Goal: Find specific page/section: Find specific page/section

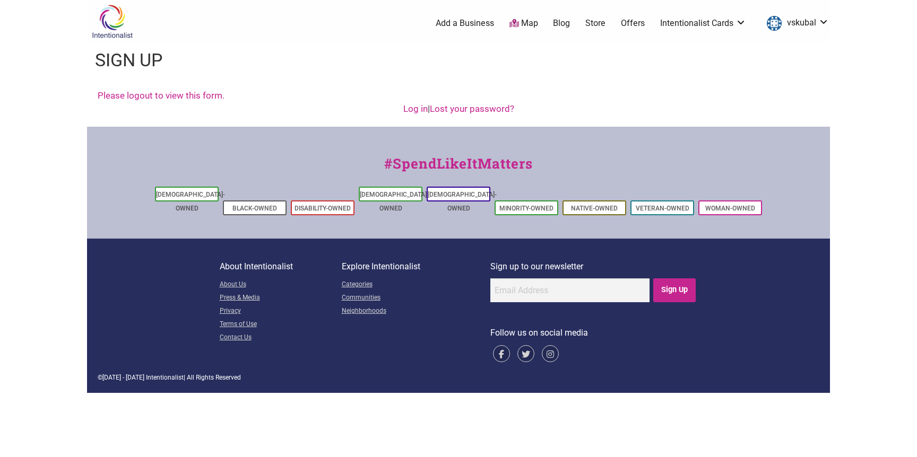
click at [523, 26] on link "Map" at bounding box center [523, 24] width 29 height 12
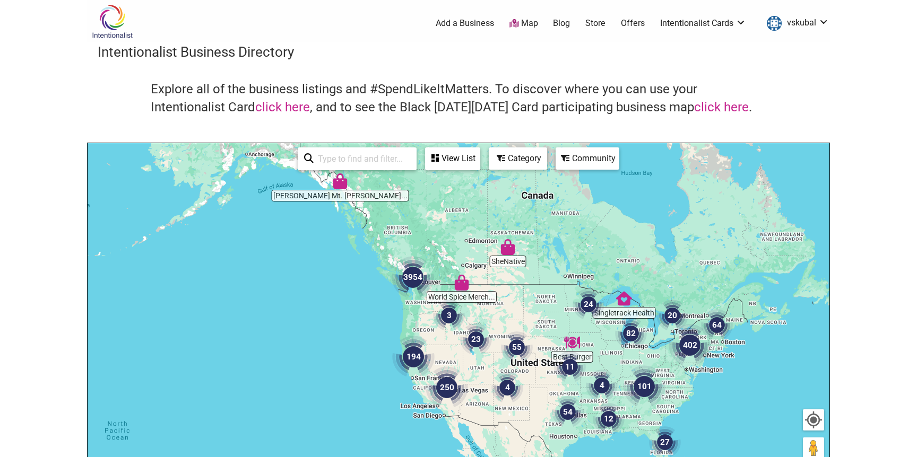
click at [414, 282] on img "3954" at bounding box center [413, 277] width 42 height 42
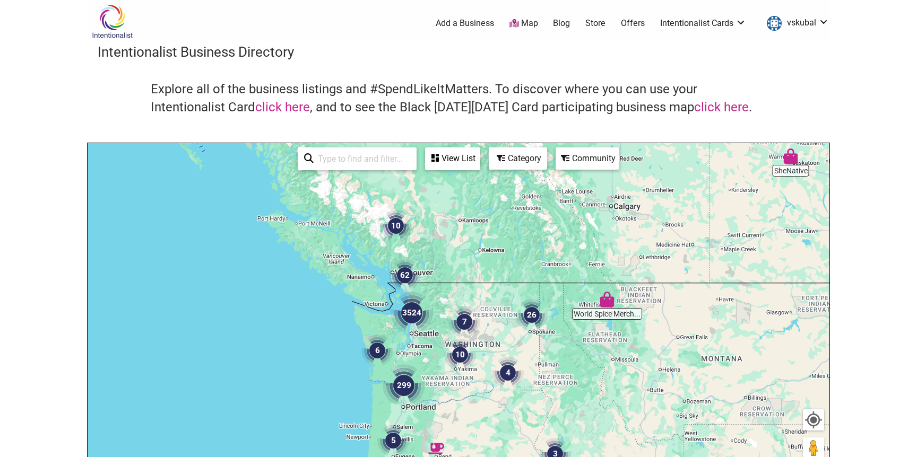
click at [415, 316] on img "3524" at bounding box center [412, 313] width 42 height 42
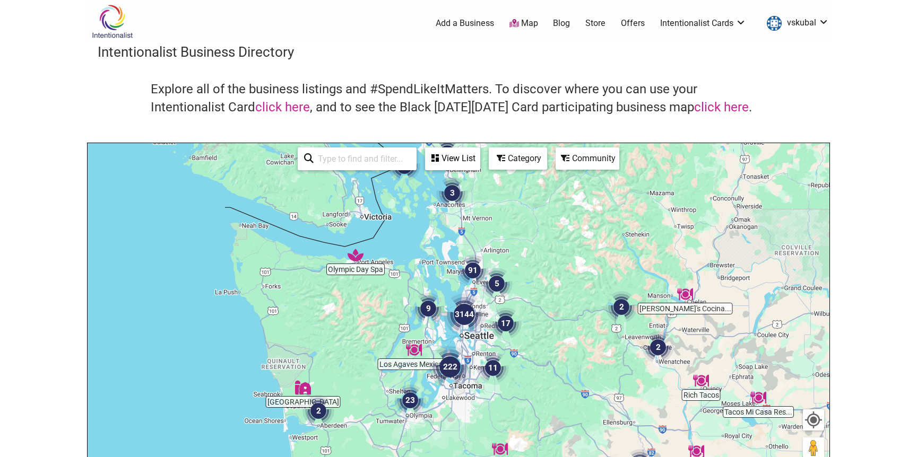
click at [464, 317] on img "3144" at bounding box center [464, 314] width 42 height 42
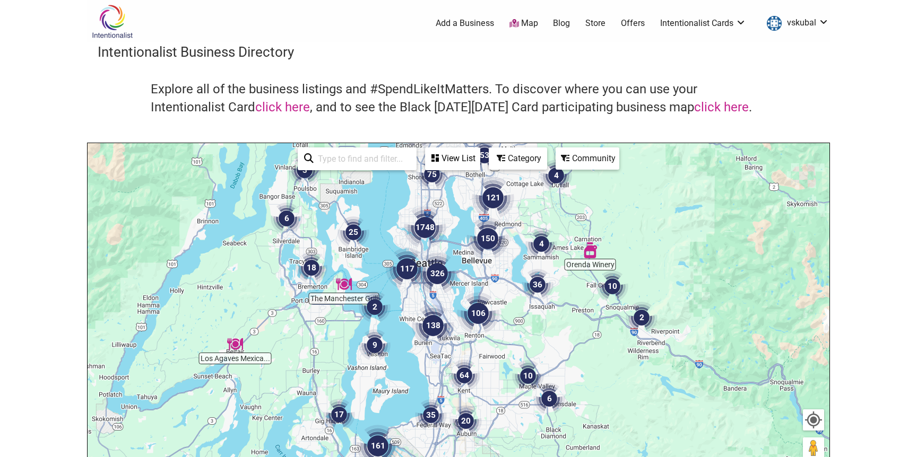
drag, startPoint x: 466, startPoint y: 345, endPoint x: 432, endPoint y: 291, distance: 63.6
click at [432, 291] on img "326" at bounding box center [437, 274] width 42 height 42
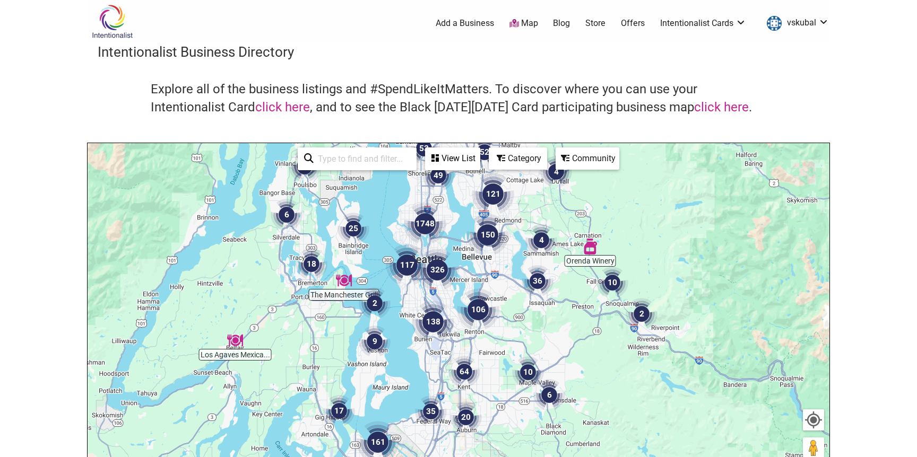
drag, startPoint x: 466, startPoint y: 340, endPoint x: 458, endPoint y: 300, distance: 40.7
click at [457, 302] on div "To navigate, press the arrow keys." at bounding box center [459, 349] width 742 height 413
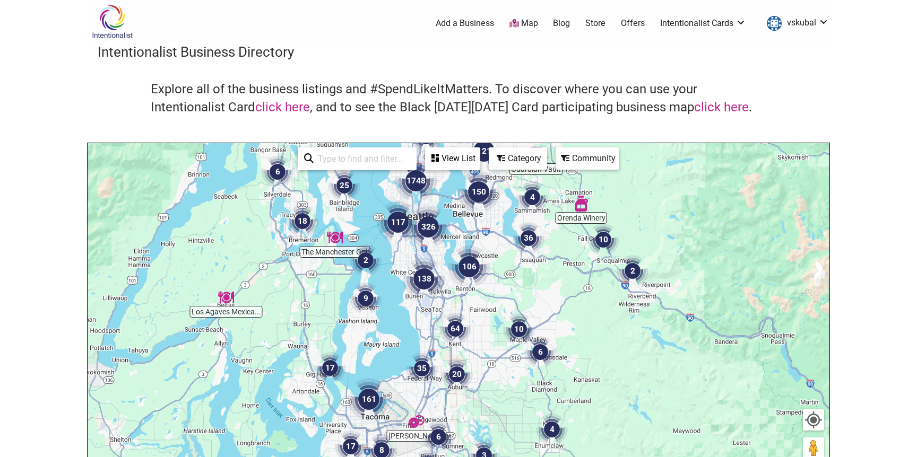
click at [433, 281] on img "138" at bounding box center [424, 279] width 42 height 42
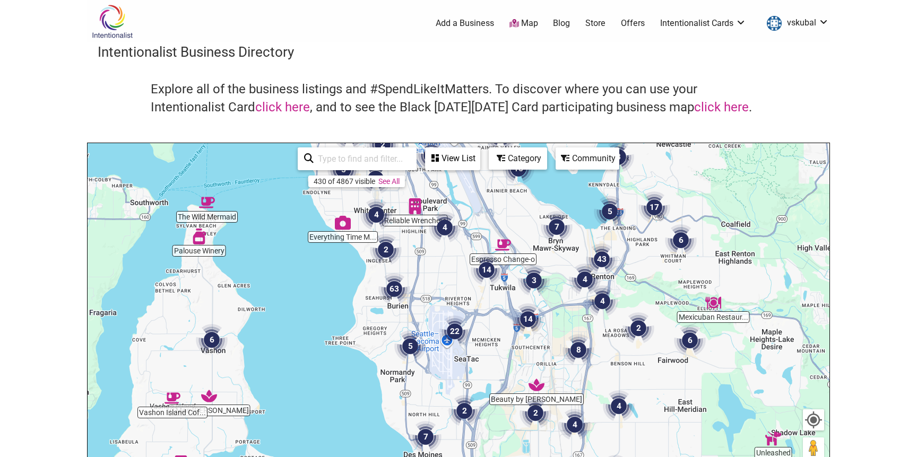
drag, startPoint x: 480, startPoint y: 294, endPoint x: 416, endPoint y: 246, distance: 79.6
click at [419, 249] on div "To navigate, press the arrow keys." at bounding box center [459, 349] width 742 height 413
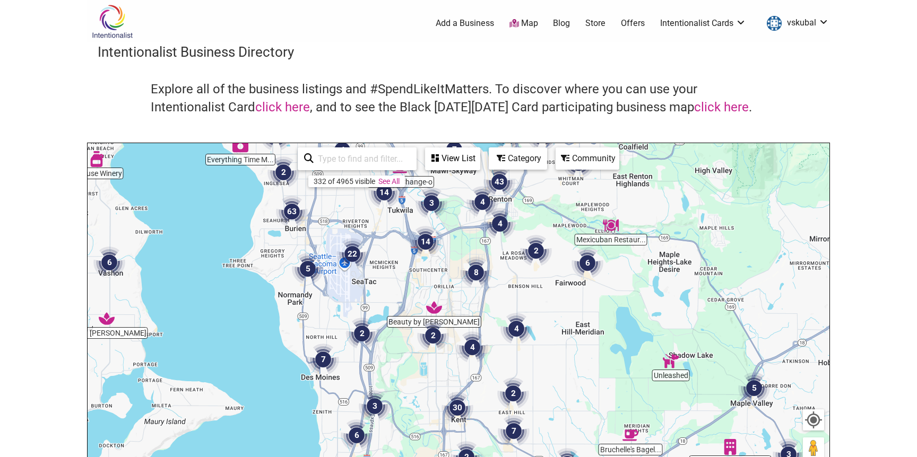
drag, startPoint x: 410, startPoint y: 297, endPoint x: 413, endPoint y: 211, distance: 85.5
click at [411, 227] on div "To navigate, press the arrow keys." at bounding box center [459, 349] width 742 height 413
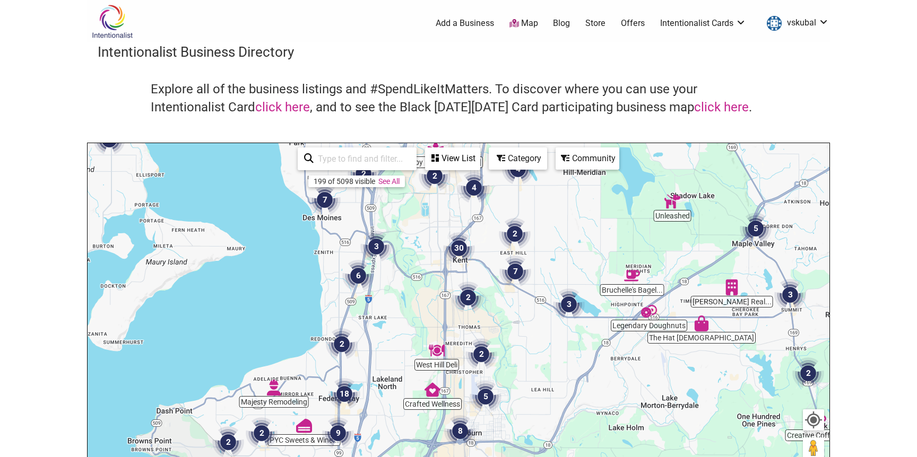
click at [362, 276] on img "6" at bounding box center [358, 276] width 32 height 32
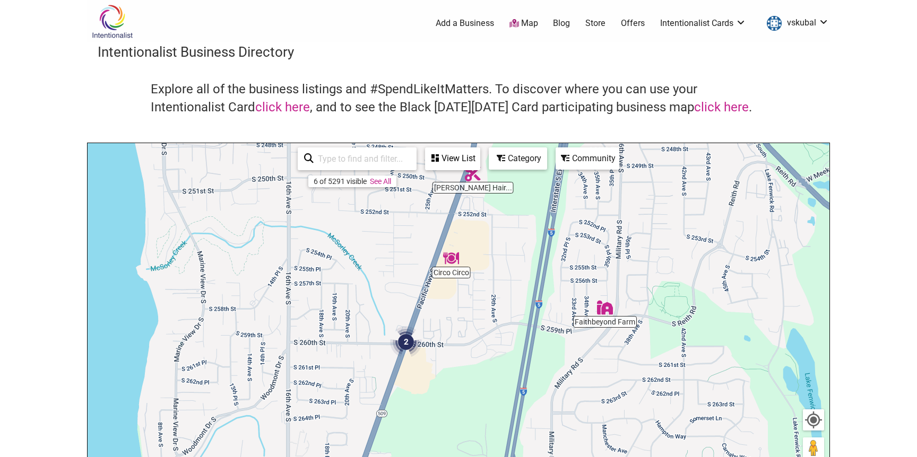
click at [400, 334] on img "2" at bounding box center [406, 342] width 32 height 32
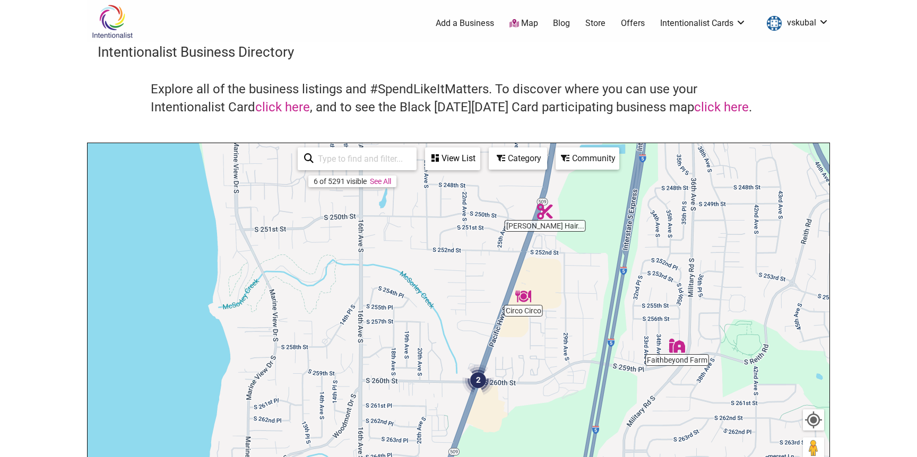
drag, startPoint x: 396, startPoint y: 274, endPoint x: 418, endPoint y: 335, distance: 65.3
click at [418, 335] on div "To navigate, press the arrow keys." at bounding box center [459, 349] width 742 height 413
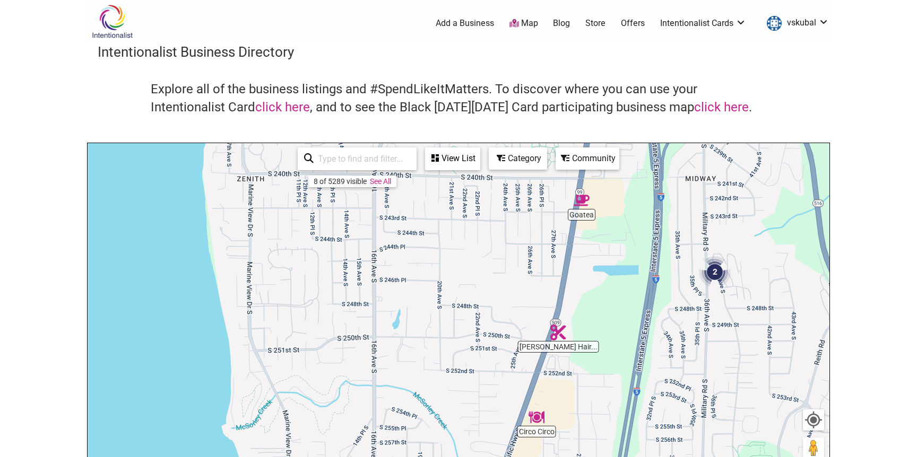
drag, startPoint x: 393, startPoint y: 240, endPoint x: 393, endPoint y: 322, distance: 81.2
click at [393, 313] on div "To navigate, press the arrow keys." at bounding box center [459, 349] width 742 height 413
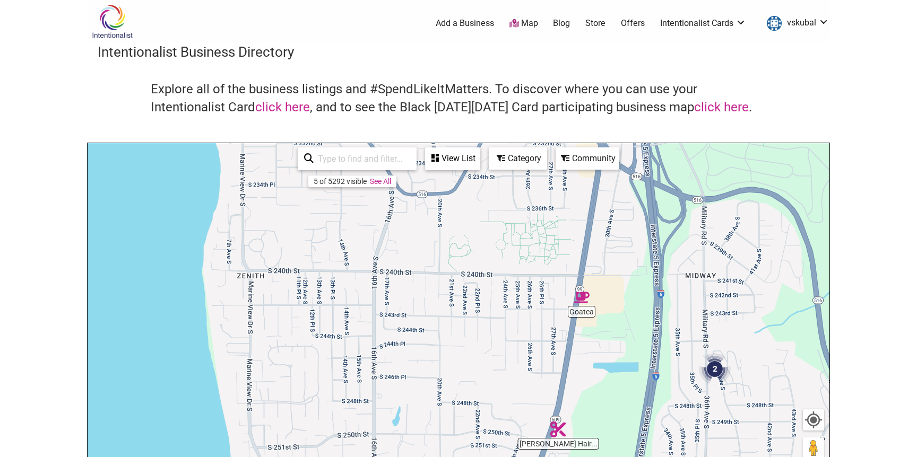
drag, startPoint x: 411, startPoint y: 261, endPoint x: 411, endPoint y: 314, distance: 52.5
click at [411, 314] on div "To navigate, press the arrow keys." at bounding box center [459, 349] width 742 height 413
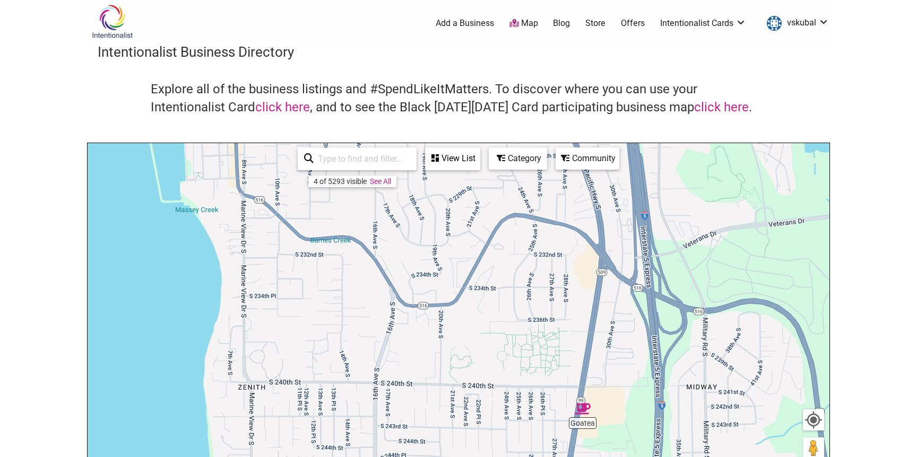
drag, startPoint x: 412, startPoint y: 327, endPoint x: 412, endPoint y: 397, distance: 70.0
click at [412, 387] on div "To navigate, press the arrow keys." at bounding box center [459, 349] width 742 height 413
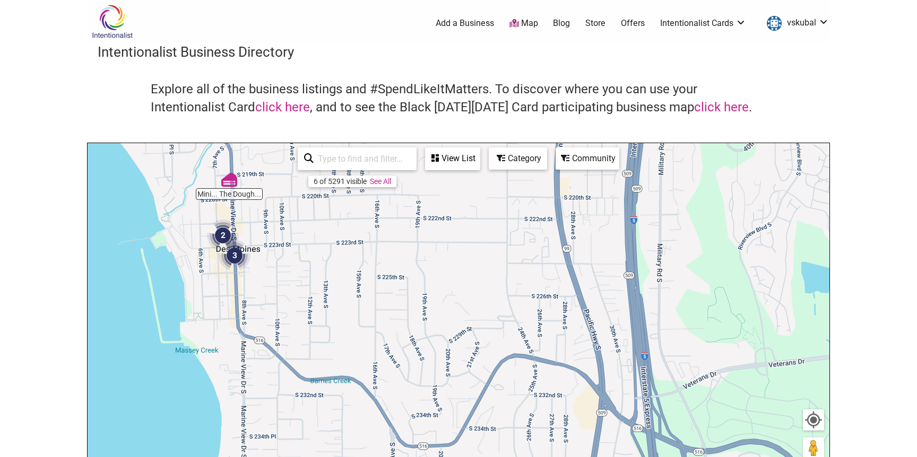
click at [224, 236] on img "2" at bounding box center [223, 236] width 32 height 32
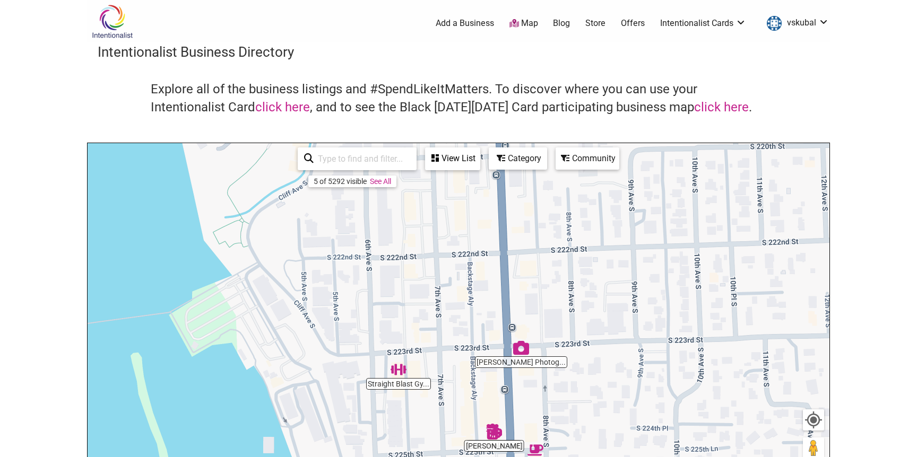
drag, startPoint x: 482, startPoint y: 352, endPoint x: 461, endPoint y: 306, distance: 50.8
click at [463, 309] on div "To navigate, press the arrow keys." at bounding box center [459, 349] width 742 height 413
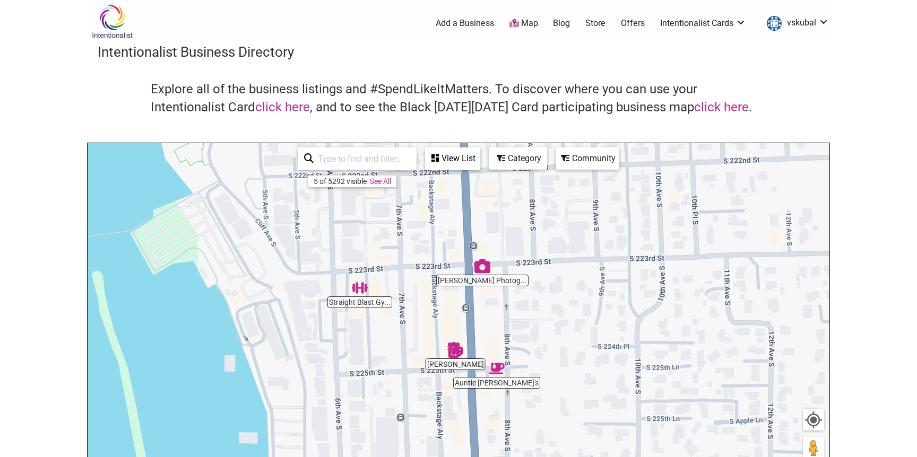
click at [455, 370] on div "To navigate, press the arrow keys." at bounding box center [459, 349] width 742 height 413
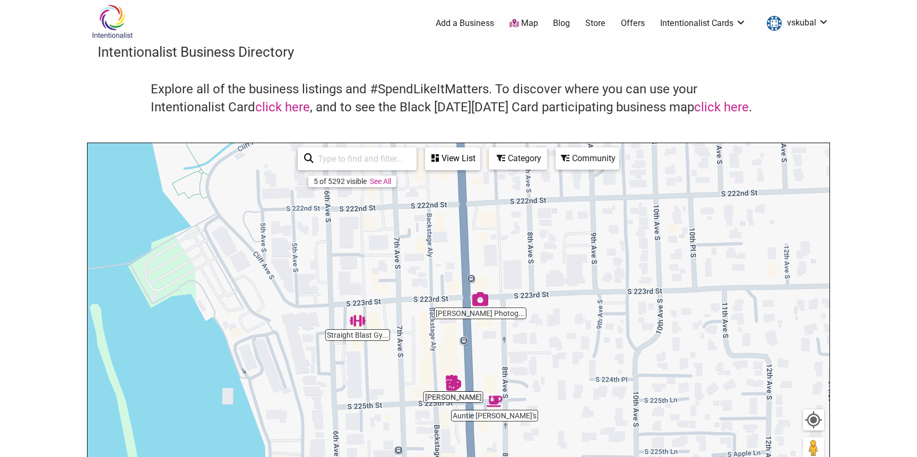
drag, startPoint x: 536, startPoint y: 311, endPoint x: 527, endPoint y: 387, distance: 76.5
click at [527, 385] on div "To navigate, press the arrow keys." at bounding box center [459, 349] width 742 height 413
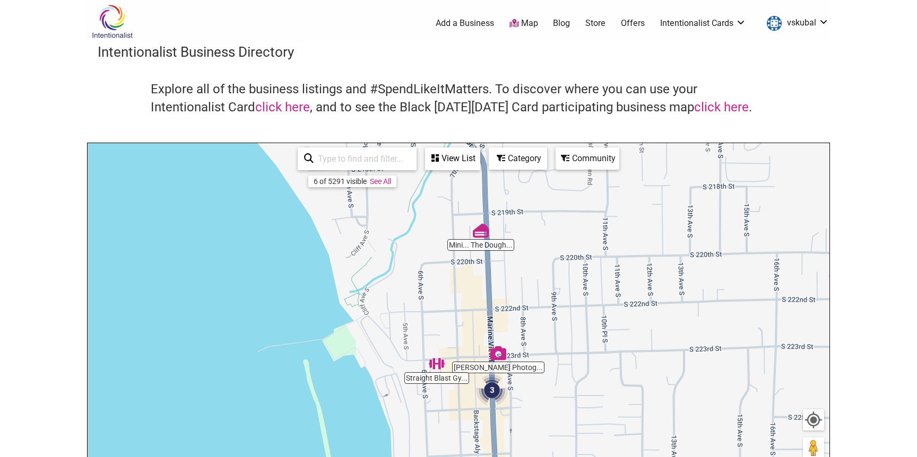
drag, startPoint x: 533, startPoint y: 248, endPoint x: 549, endPoint y: 329, distance: 83.2
click at [549, 329] on div "To navigate, press the arrow keys." at bounding box center [459, 349] width 742 height 413
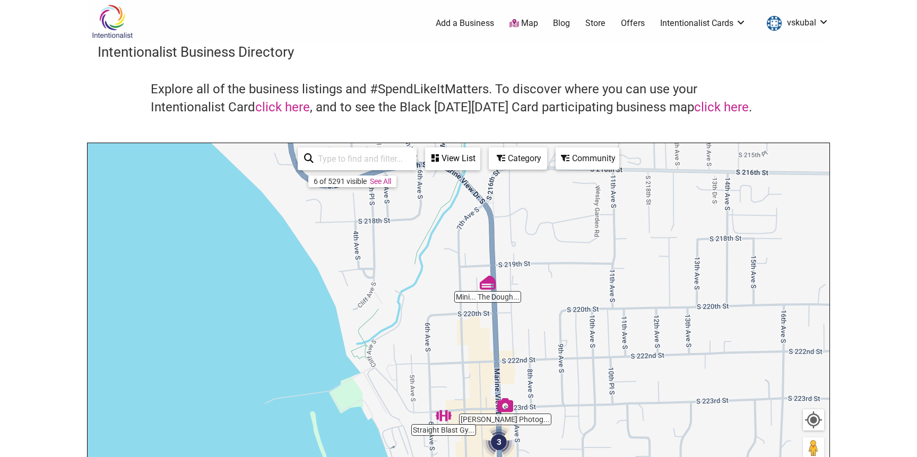
drag, startPoint x: 549, startPoint y: 276, endPoint x: 555, endPoint y: 334, distance: 57.6
click at [556, 333] on div "To navigate, press the arrow keys." at bounding box center [459, 349] width 742 height 413
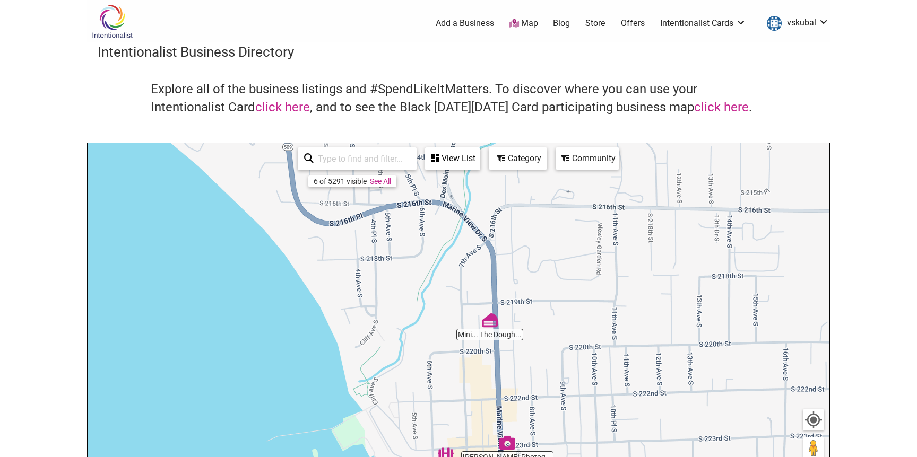
drag, startPoint x: 555, startPoint y: 280, endPoint x: 560, endPoint y: 348, distance: 67.6
click at [559, 323] on div "To navigate, press the arrow keys." at bounding box center [459, 349] width 742 height 413
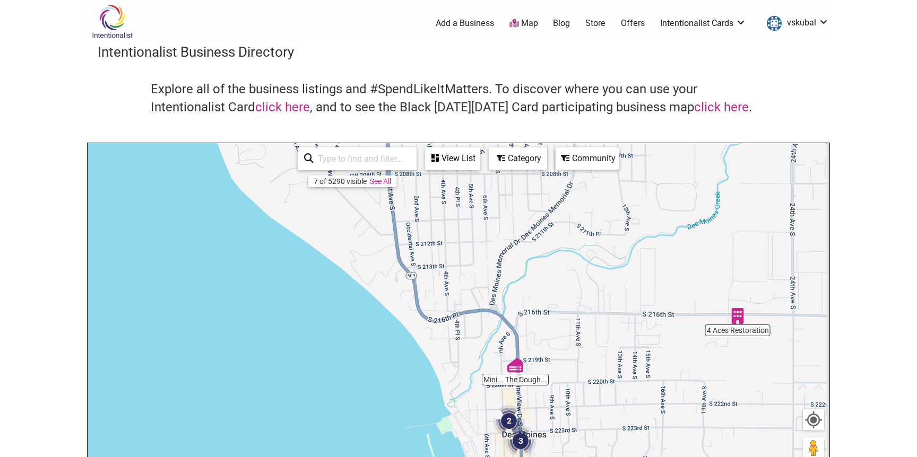
drag, startPoint x: 646, startPoint y: 335, endPoint x: 553, endPoint y: 247, distance: 127.6
click at [555, 250] on div "To navigate, press the arrow keys." at bounding box center [459, 349] width 742 height 413
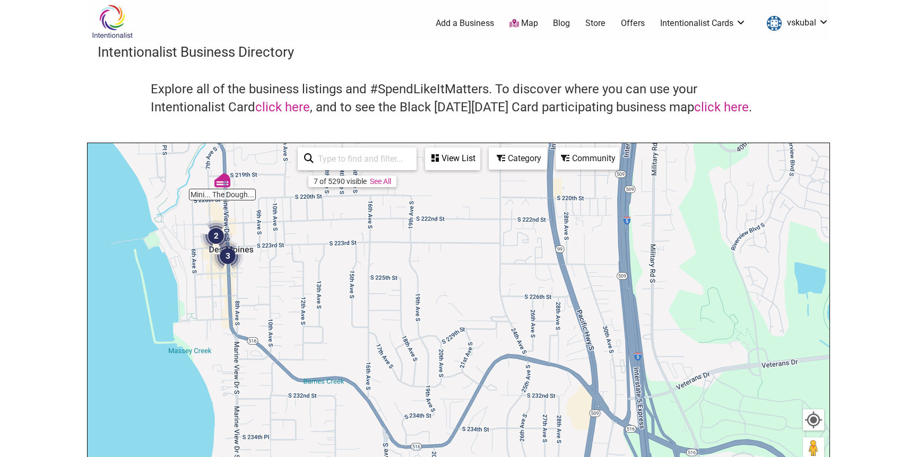
drag, startPoint x: 675, startPoint y: 287, endPoint x: 536, endPoint y: 372, distance: 163.2
click at [541, 358] on div "To navigate, press the arrow keys." at bounding box center [459, 349] width 742 height 413
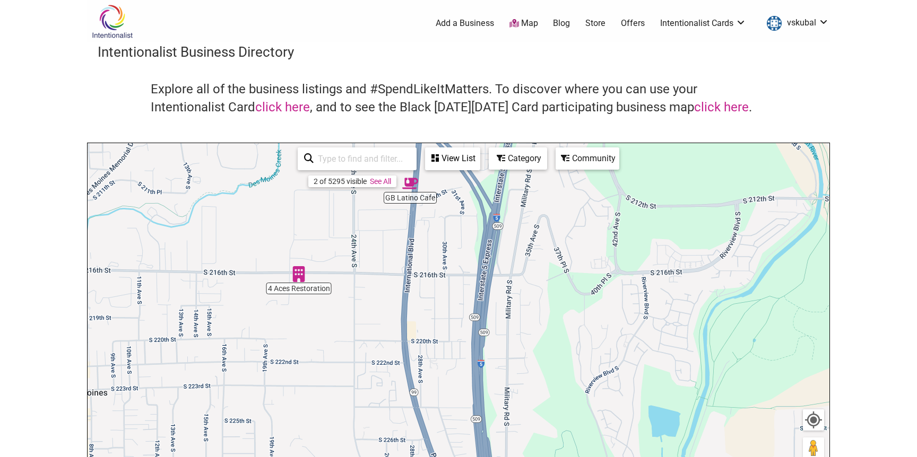
drag, startPoint x: 493, startPoint y: 296, endPoint x: 526, endPoint y: 363, distance: 74.3
click at [520, 346] on div "To navigate, press the arrow keys." at bounding box center [459, 349] width 742 height 413
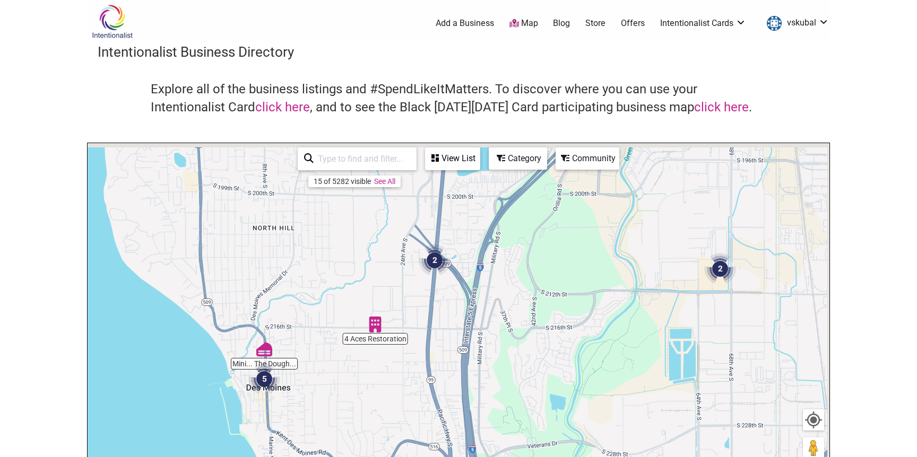
drag, startPoint x: 608, startPoint y: 233, endPoint x: 552, endPoint y: 319, distance: 102.1
click at [552, 319] on div "To navigate, press the arrow keys." at bounding box center [459, 349] width 742 height 413
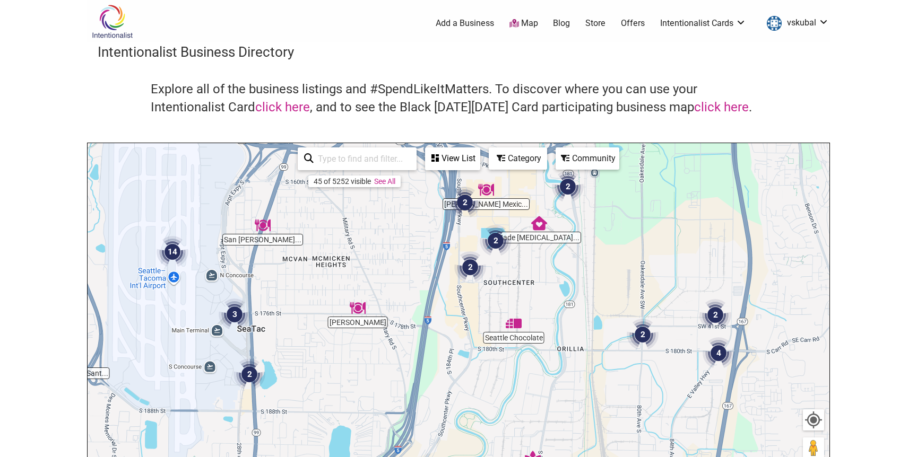
drag, startPoint x: 516, startPoint y: 221, endPoint x: 501, endPoint y: 284, distance: 64.9
click at [501, 284] on div "To navigate, press the arrow keys." at bounding box center [459, 349] width 742 height 413
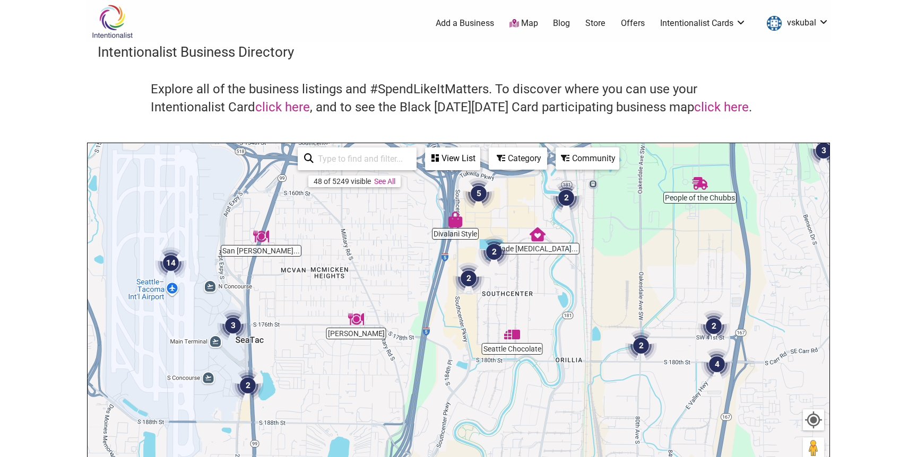
click at [470, 282] on img "2" at bounding box center [469, 279] width 32 height 32
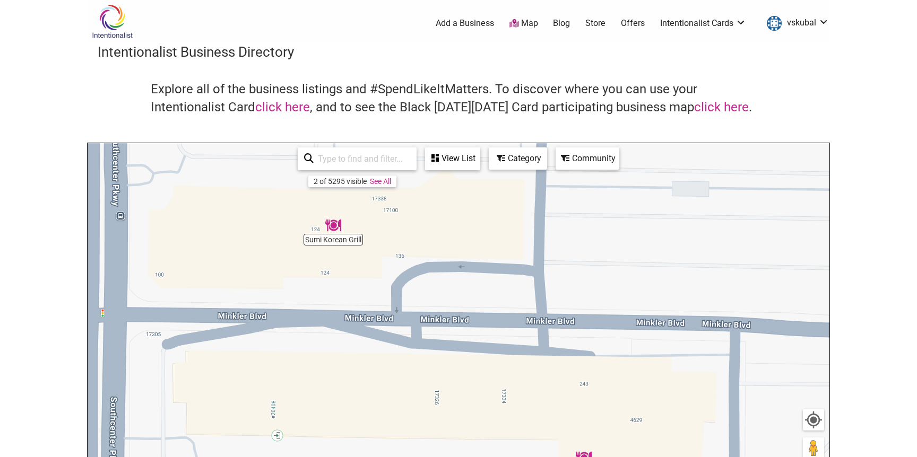
click at [340, 237] on div "To navigate, press the arrow keys." at bounding box center [459, 349] width 742 height 413
click at [335, 231] on img "Sumi Korean Grill" at bounding box center [333, 226] width 16 height 16
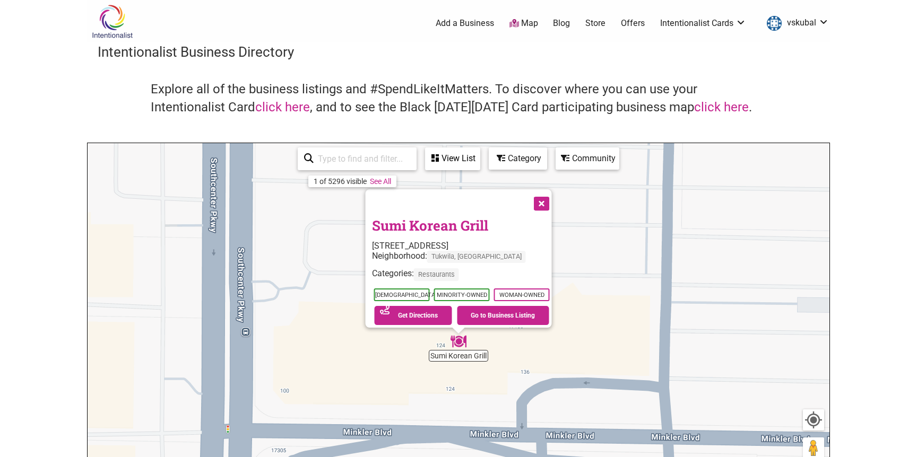
click at [549, 198] on button "Close" at bounding box center [540, 202] width 27 height 27
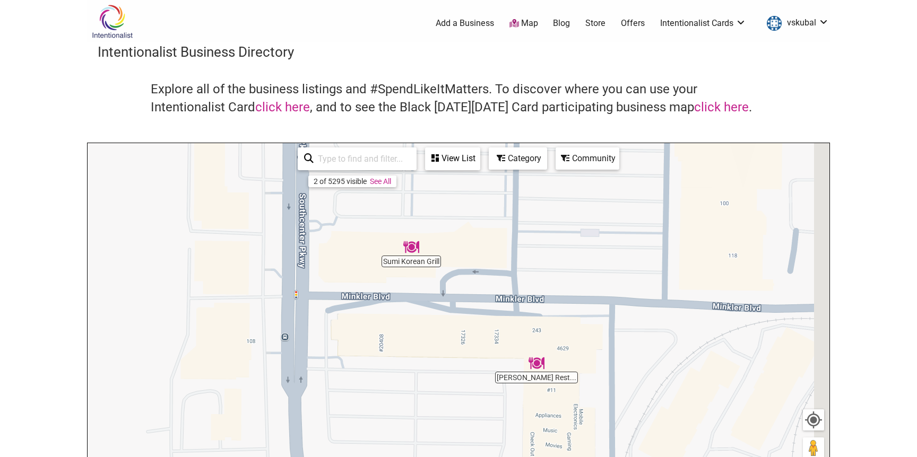
drag, startPoint x: 563, startPoint y: 252, endPoint x: 451, endPoint y: 222, distance: 115.7
click at [452, 223] on div "To navigate, press the arrow keys." at bounding box center [459, 349] width 742 height 413
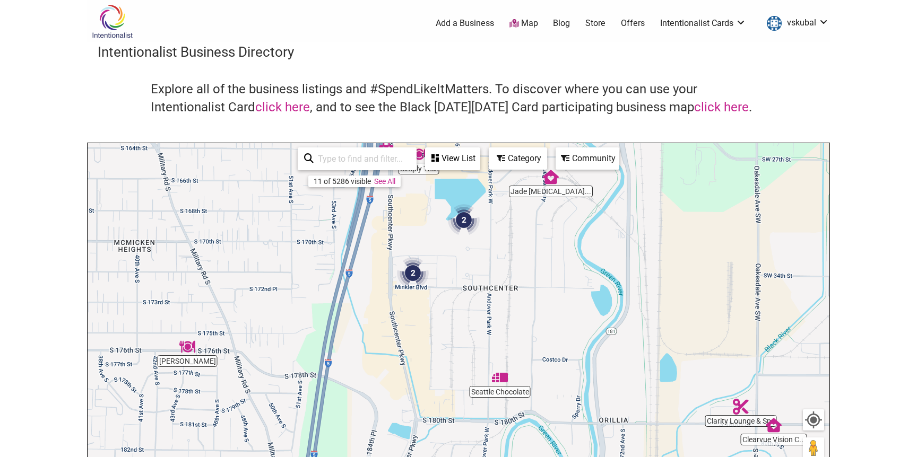
click at [467, 220] on img "2" at bounding box center [464, 220] width 32 height 32
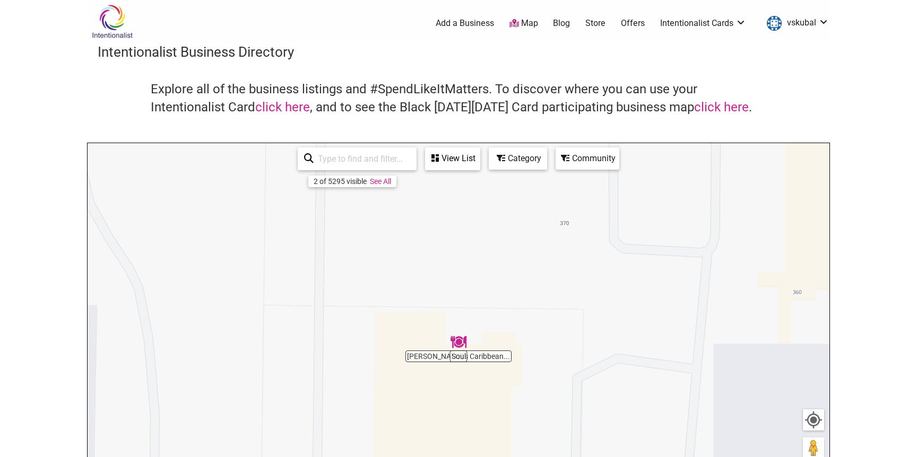
click at [463, 346] on img "Soul" at bounding box center [458, 342] width 16 height 16
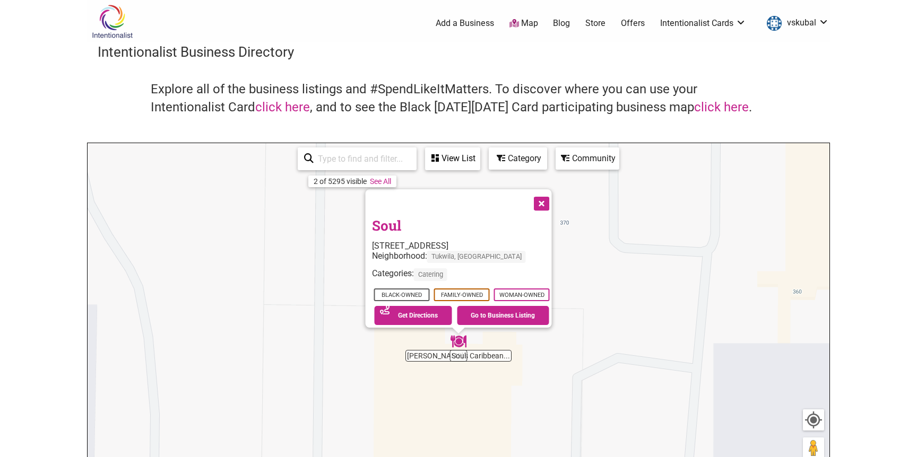
click at [544, 202] on button "Close" at bounding box center [540, 202] width 27 height 27
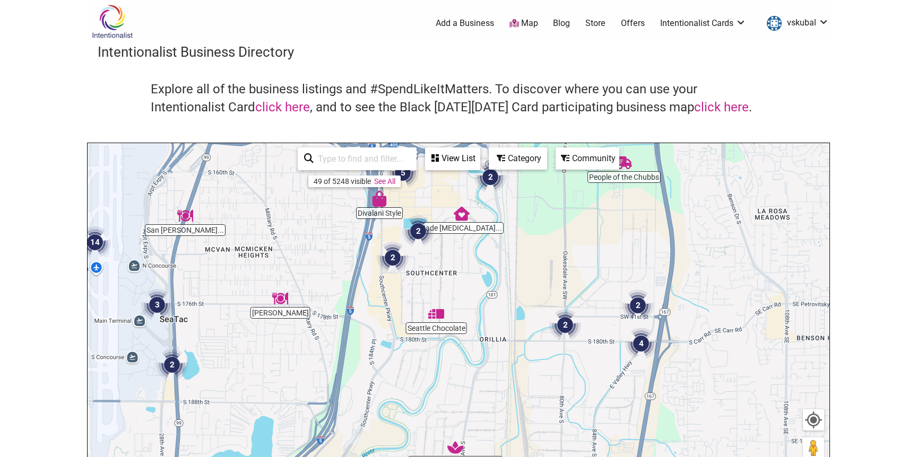
click at [158, 305] on img "3" at bounding box center [157, 305] width 32 height 32
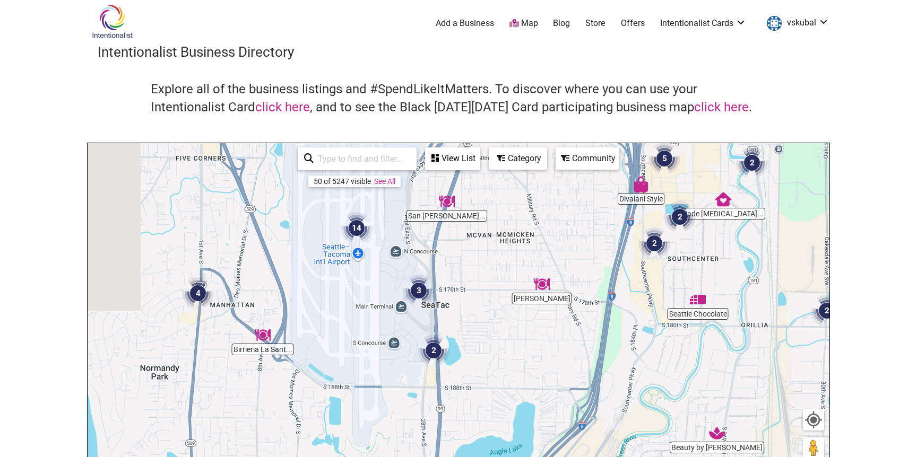
drag, startPoint x: 227, startPoint y: 311, endPoint x: 357, endPoint y: 313, distance: 130.5
click at [355, 311] on div "To navigate, press the arrow keys." at bounding box center [459, 349] width 742 height 413
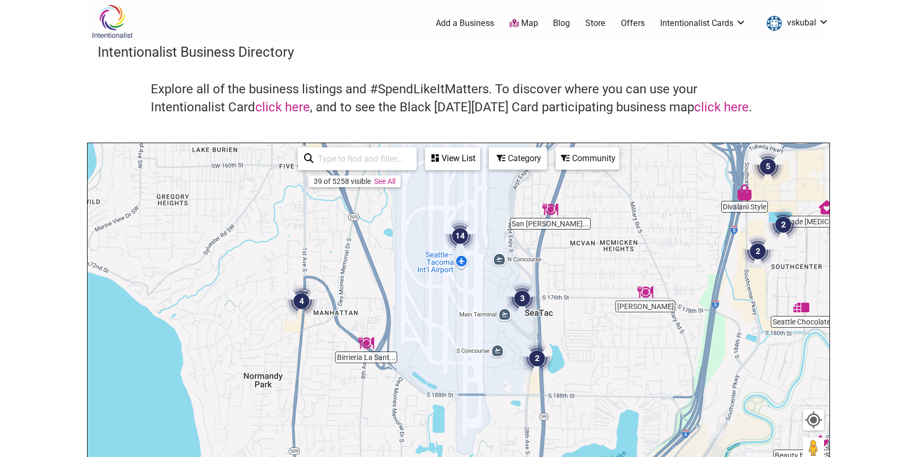
click at [305, 306] on img "4" at bounding box center [301, 301] width 32 height 32
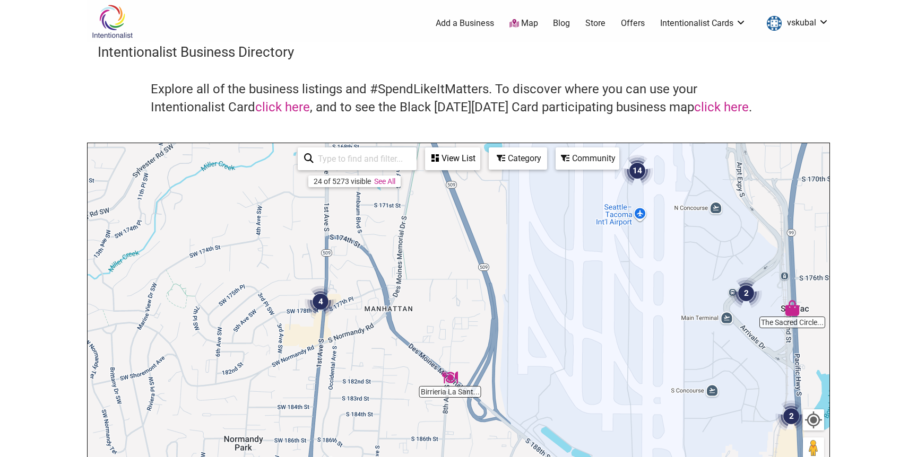
drag, startPoint x: 594, startPoint y: 327, endPoint x: 459, endPoint y: 283, distance: 141.8
click at [472, 291] on div "To navigate, press the arrow keys." at bounding box center [459, 349] width 742 height 413
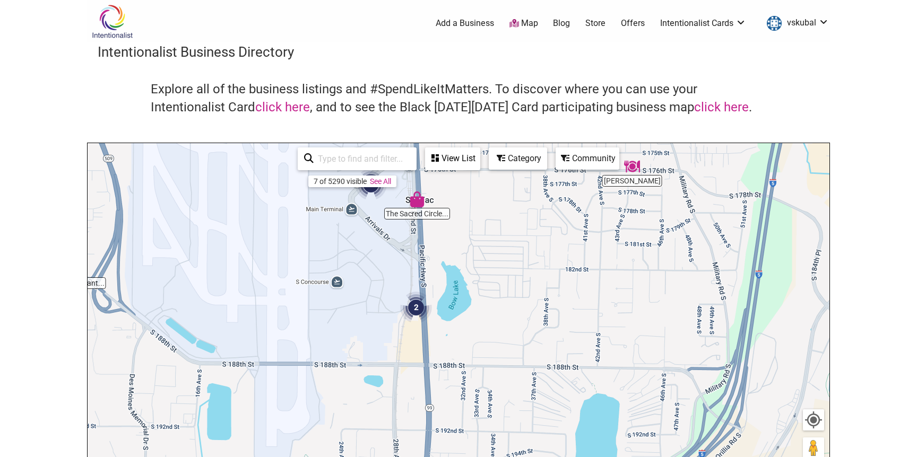
drag, startPoint x: 645, startPoint y: 297, endPoint x: 485, endPoint y: 301, distance: 159.8
click at [487, 300] on div "To navigate, press the arrow keys." at bounding box center [459, 349] width 742 height 413
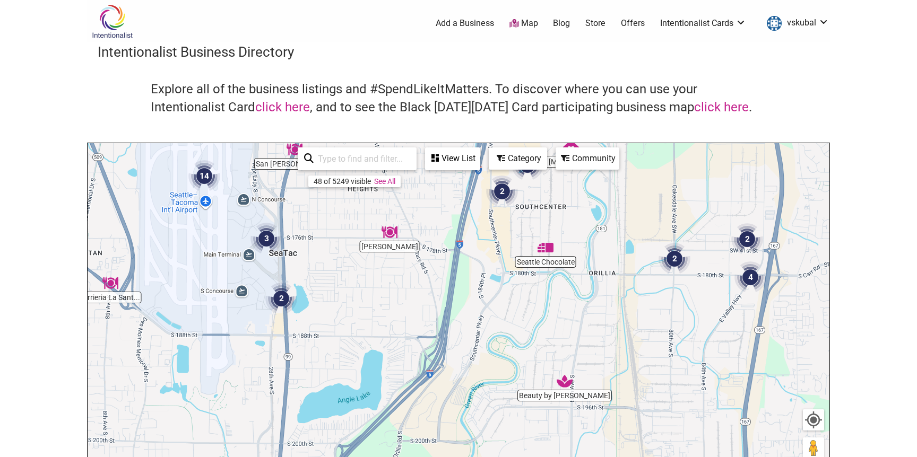
drag, startPoint x: 482, startPoint y: 299, endPoint x: 399, endPoint y: 277, distance: 85.6
click at [406, 283] on div "To navigate, press the arrow keys." at bounding box center [459, 349] width 742 height 413
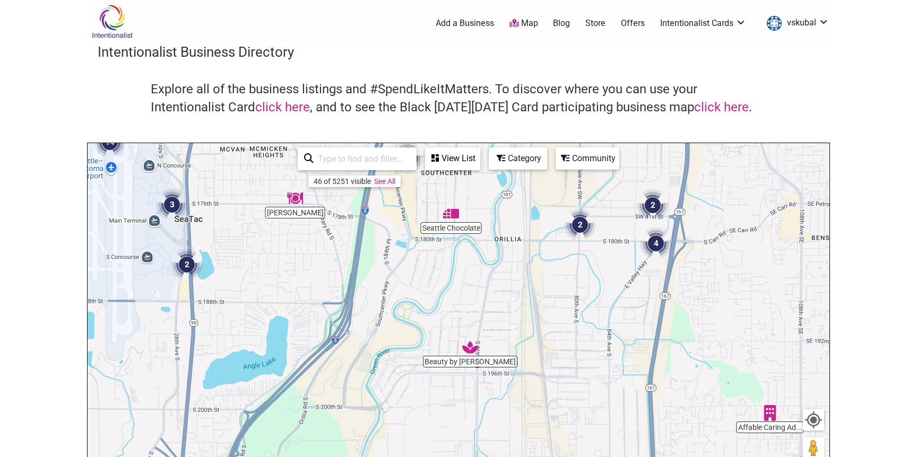
click at [479, 160] on div "Category" at bounding box center [452, 159] width 53 height 20
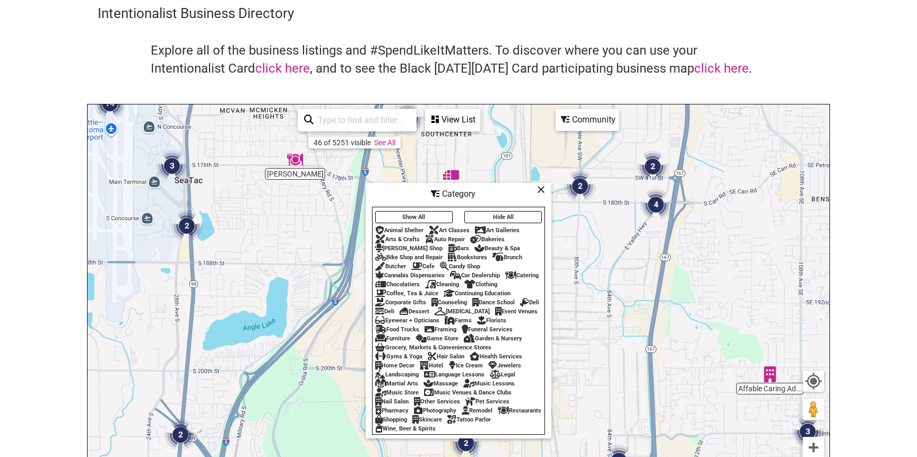
scroll to position [40, 0]
click at [539, 188] on icon at bounding box center [541, 188] width 8 height 1
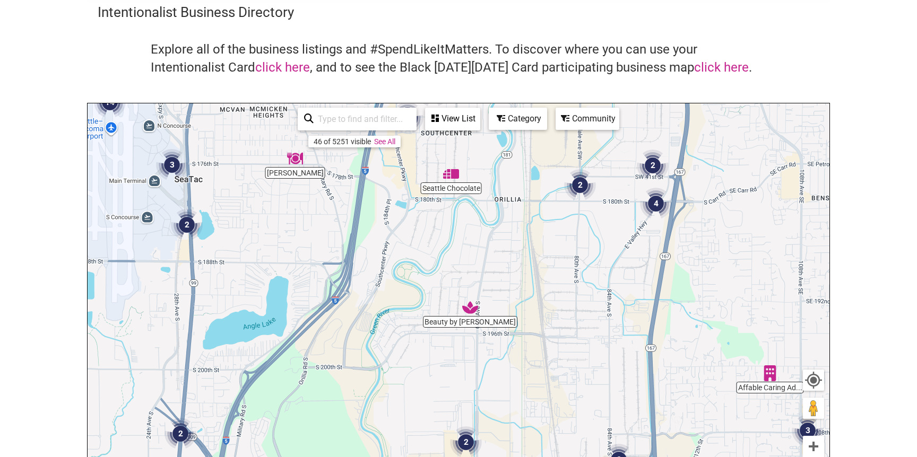
click at [583, 132] on div "To navigate, press the arrow keys." at bounding box center [459, 309] width 742 height 413
click at [479, 123] on div "Community" at bounding box center [452, 119] width 53 height 20
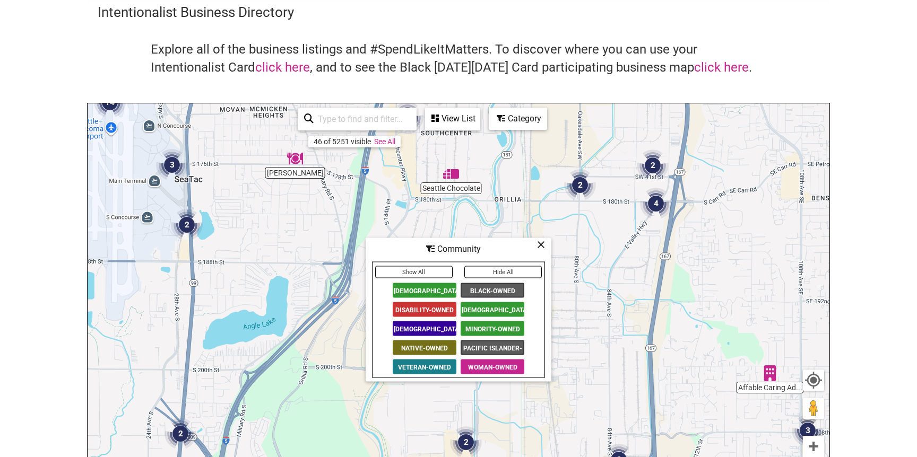
click at [415, 332] on span "[DEMOGRAPHIC_DATA]-Owned" at bounding box center [425, 329] width 64 height 15
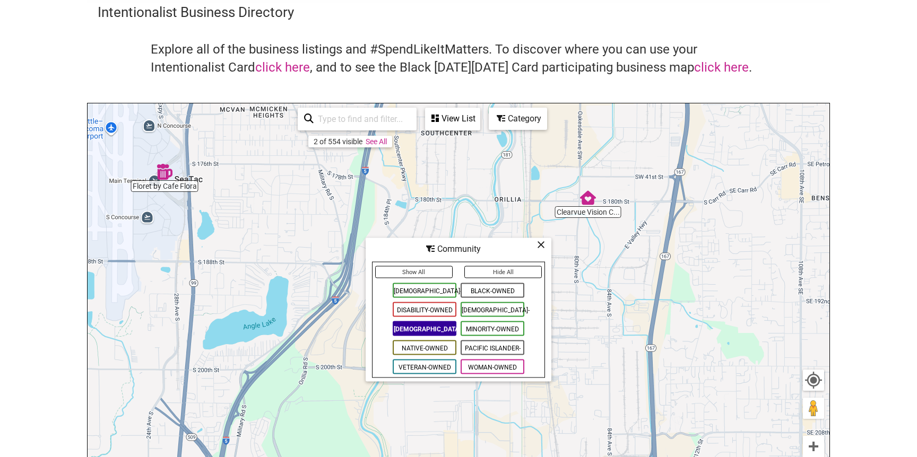
click at [415, 332] on span "[DEMOGRAPHIC_DATA]-Owned" at bounding box center [425, 329] width 64 height 15
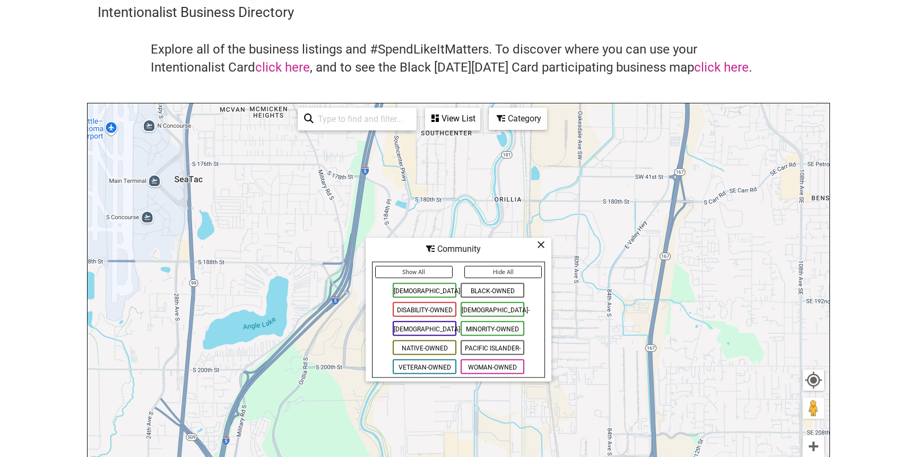
click at [479, 313] on span "[DEMOGRAPHIC_DATA]-Owned" at bounding box center [493, 309] width 64 height 15
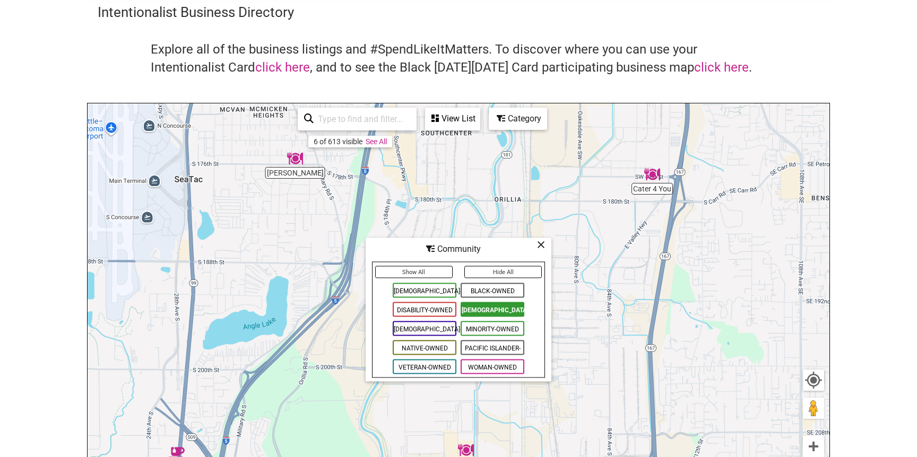
click at [538, 245] on icon at bounding box center [541, 245] width 8 height 1
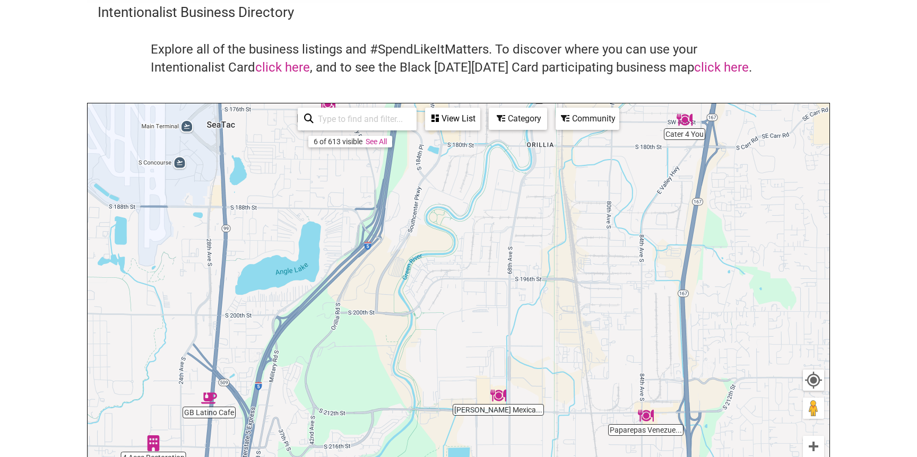
drag, startPoint x: 462, startPoint y: 293, endPoint x: 495, endPoint y: 237, distance: 64.4
click at [495, 237] on div "To navigate, press the arrow keys." at bounding box center [459, 309] width 742 height 413
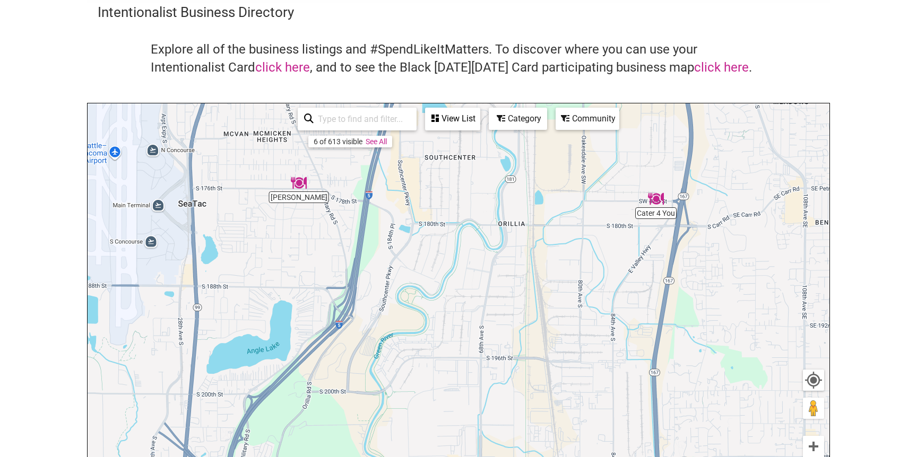
drag, startPoint x: 740, startPoint y: 146, endPoint x: 710, endPoint y: 229, distance: 87.8
click at [710, 229] on div "To navigate, press the arrow keys." at bounding box center [459, 309] width 742 height 413
drag, startPoint x: 596, startPoint y: 253, endPoint x: 630, endPoint y: 225, distance: 43.8
click at [630, 225] on div "To navigate, press the arrow keys." at bounding box center [459, 309] width 742 height 413
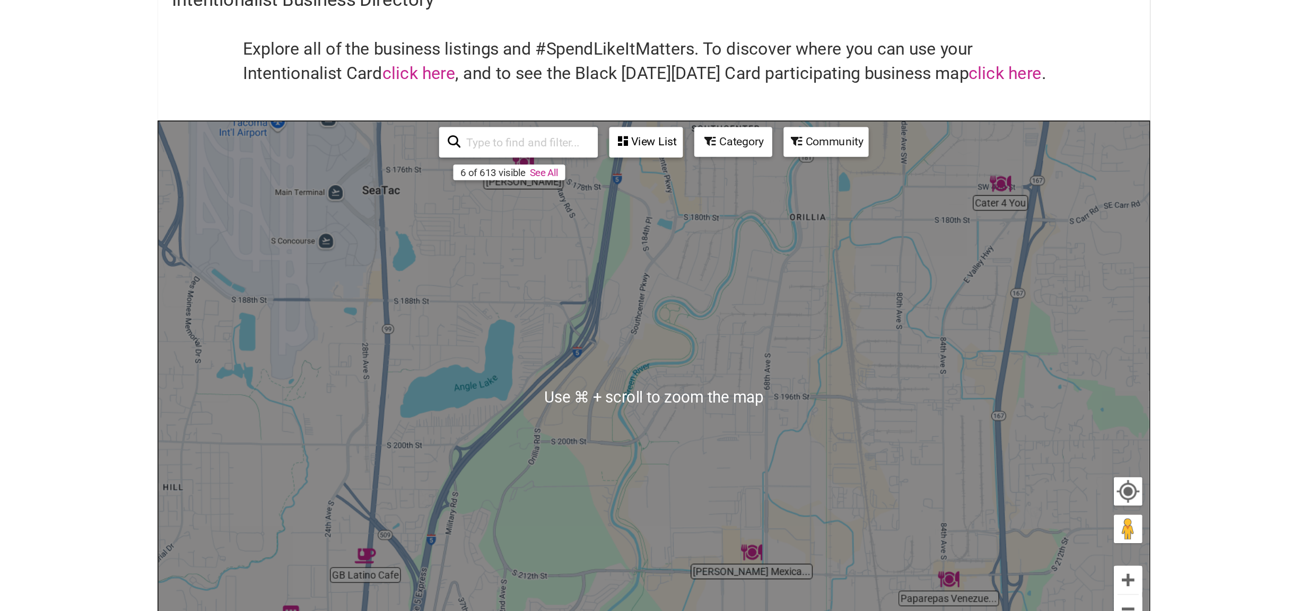
scroll to position [59, 0]
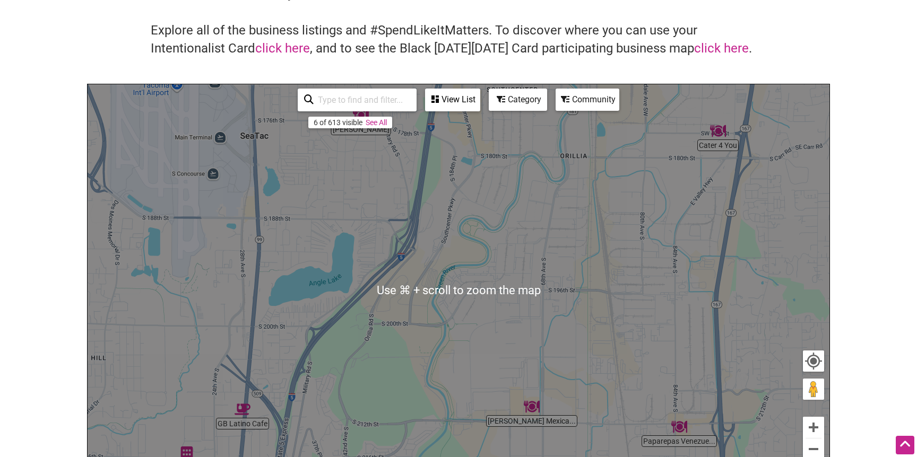
drag, startPoint x: 552, startPoint y: 289, endPoint x: 554, endPoint y: 240, distance: 48.8
click at [553, 244] on div "To navigate, press the arrow keys." at bounding box center [459, 290] width 742 height 413
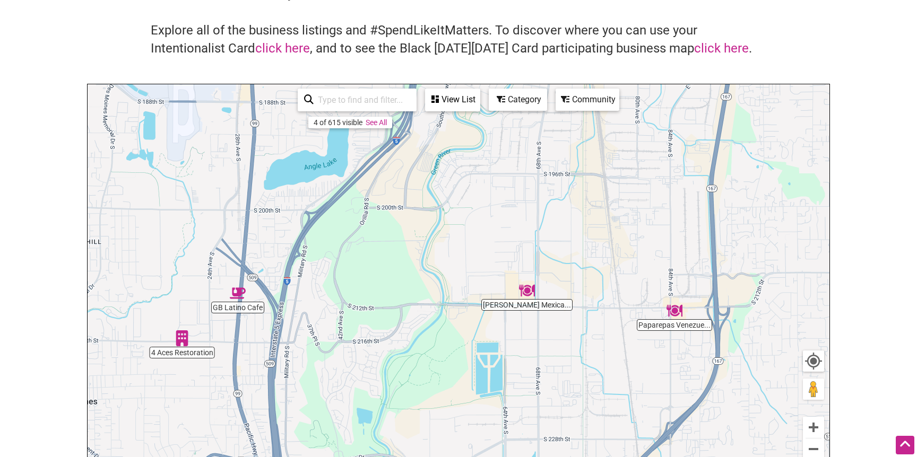
drag, startPoint x: 495, startPoint y: 333, endPoint x: 487, endPoint y: 267, distance: 65.8
click at [487, 287] on div "To navigate, press the arrow keys." at bounding box center [459, 290] width 742 height 413
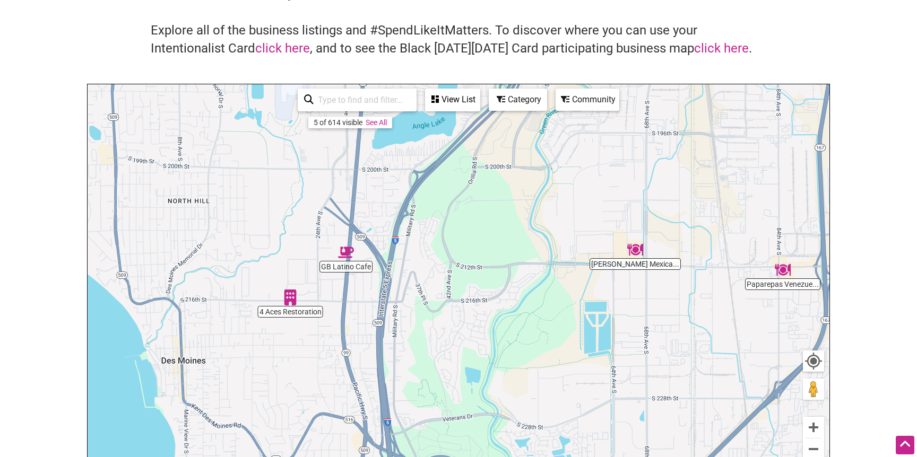
drag, startPoint x: 369, startPoint y: 274, endPoint x: 505, endPoint y: 309, distance: 140.1
click at [498, 306] on div "To navigate, press the arrow keys." at bounding box center [459, 290] width 742 height 413
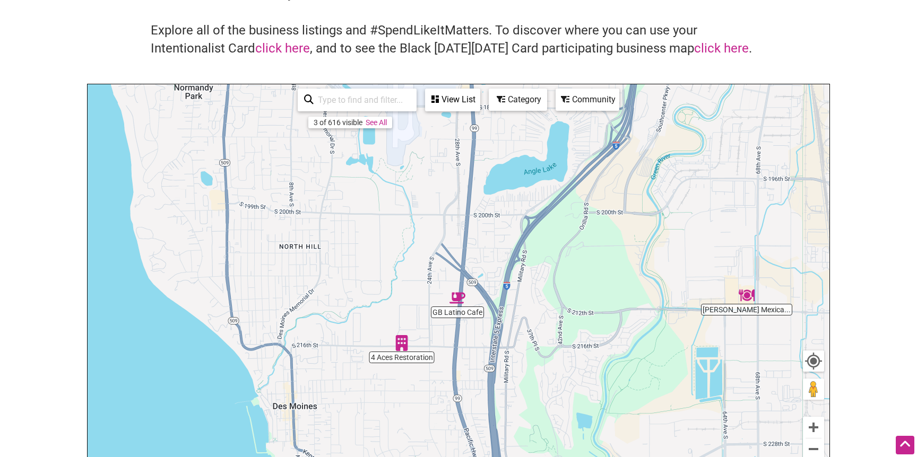
drag, startPoint x: 505, startPoint y: 309, endPoint x: 385, endPoint y: 267, distance: 126.9
click at [449, 290] on img "GB Latino Cafe" at bounding box center [457, 298] width 16 height 16
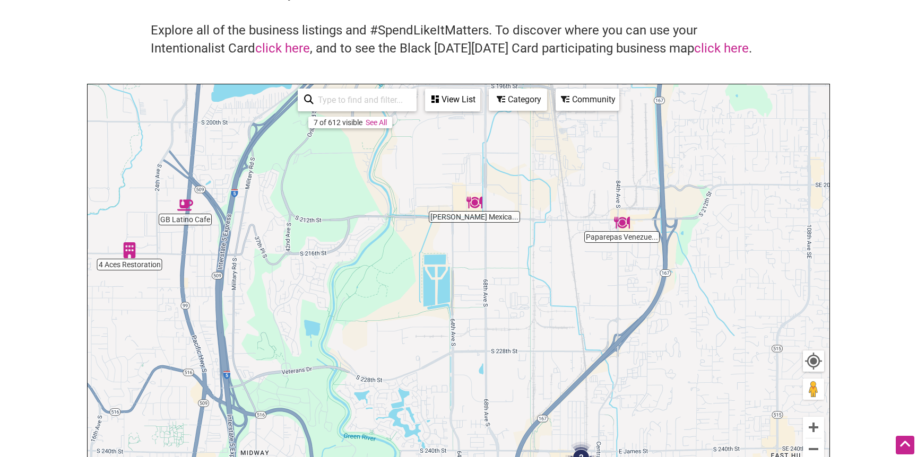
drag, startPoint x: 421, startPoint y: 285, endPoint x: 403, endPoint y: 199, distance: 87.9
click at [411, 259] on div "To navigate, press the arrow keys." at bounding box center [459, 290] width 742 height 413
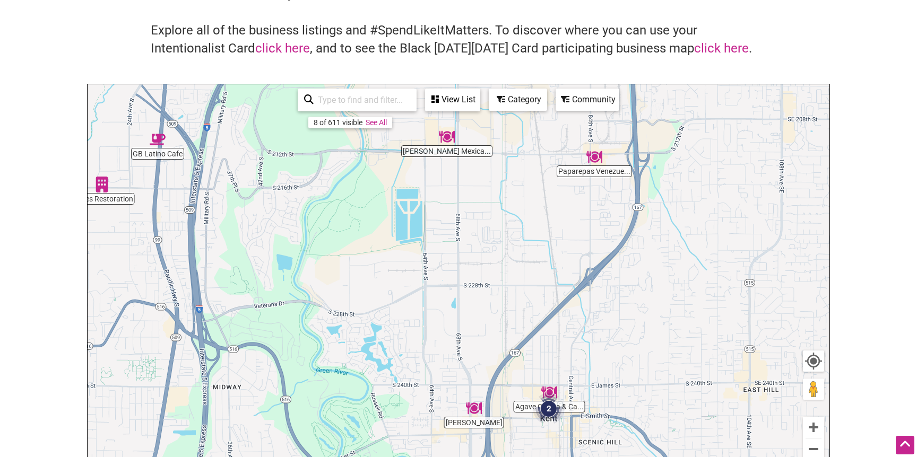
drag, startPoint x: 472, startPoint y: 258, endPoint x: 469, endPoint y: 183, distance: 75.9
click at [470, 198] on div "To navigate, press the arrow keys." at bounding box center [459, 290] width 742 height 413
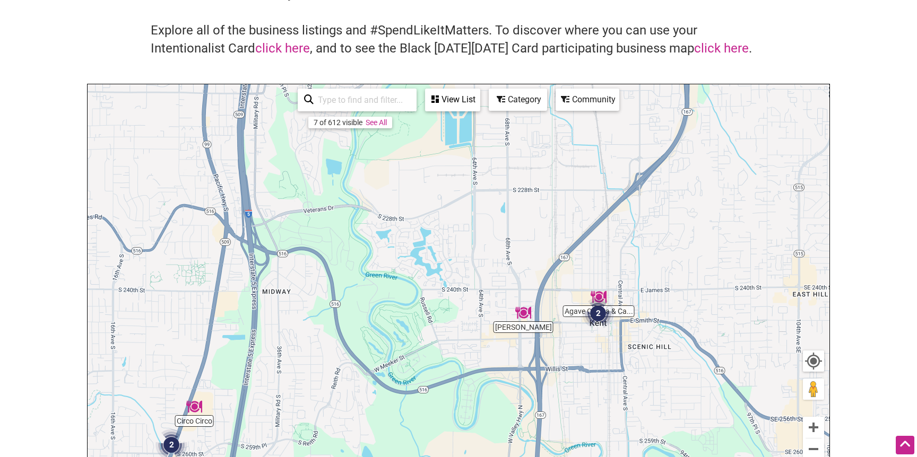
drag, startPoint x: 506, startPoint y: 284, endPoint x: 558, endPoint y: 342, distance: 77.8
click at [558, 342] on div "To navigate, press the arrow keys." at bounding box center [459, 290] width 742 height 413
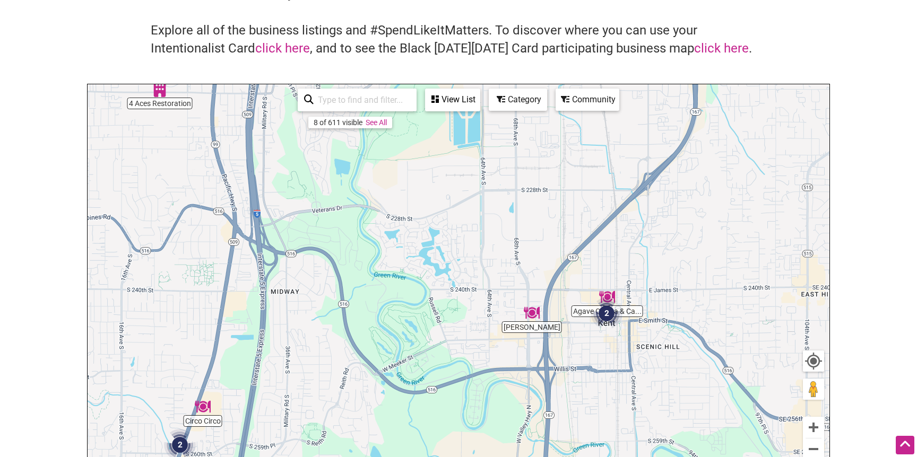
drag, startPoint x: 422, startPoint y: 273, endPoint x: 456, endPoint y: 358, distance: 91.1
click at [452, 345] on div "To navigate, press the arrow keys." at bounding box center [459, 290] width 742 height 413
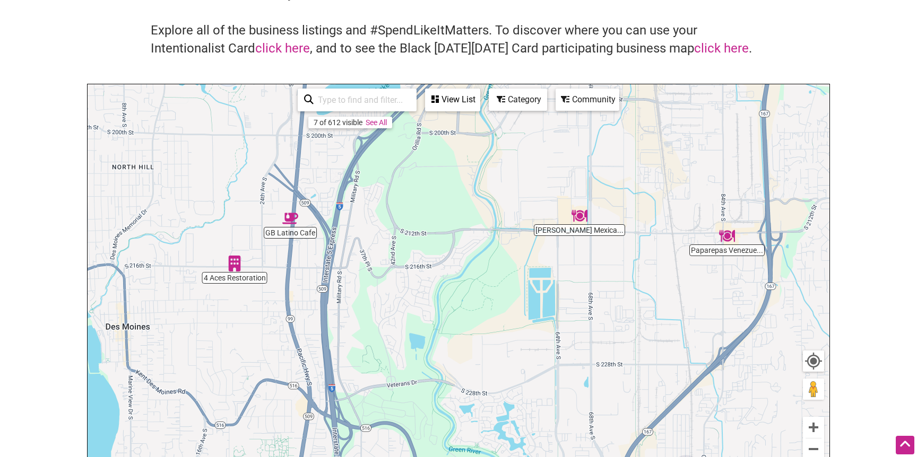
click at [293, 220] on img "GB Latino Cafe" at bounding box center [290, 219] width 16 height 16
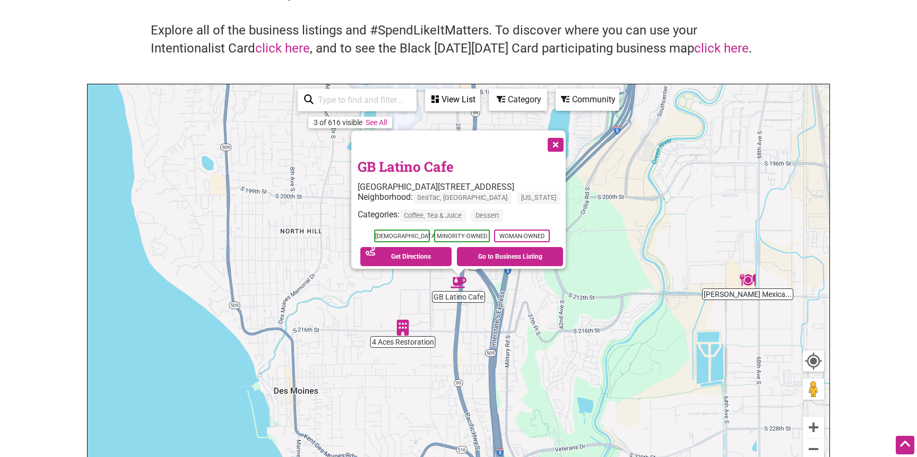
click at [558, 141] on button "Close" at bounding box center [554, 144] width 27 height 27
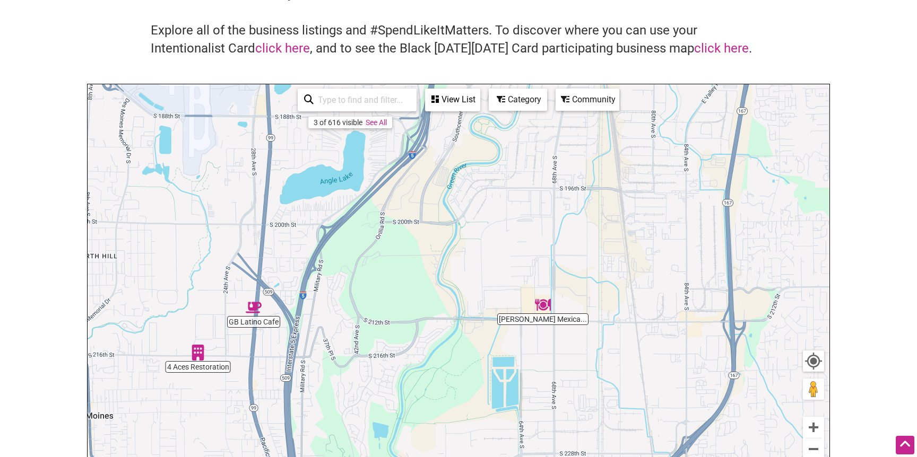
drag, startPoint x: 559, startPoint y: 196, endPoint x: 352, endPoint y: 221, distance: 208.4
click at [352, 221] on div "To navigate, press the arrow keys." at bounding box center [459, 290] width 742 height 413
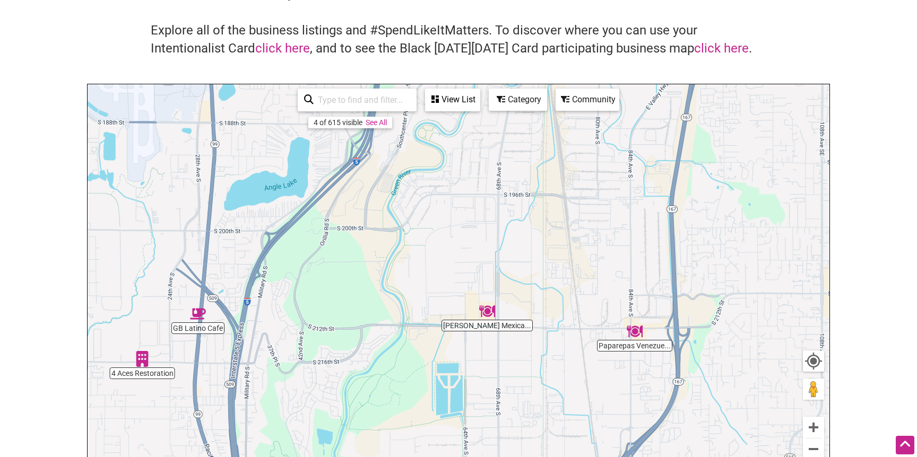
drag, startPoint x: 518, startPoint y: 252, endPoint x: 469, endPoint y: 245, distance: 49.8
click at [472, 246] on div "To navigate, press the arrow keys." at bounding box center [459, 290] width 742 height 413
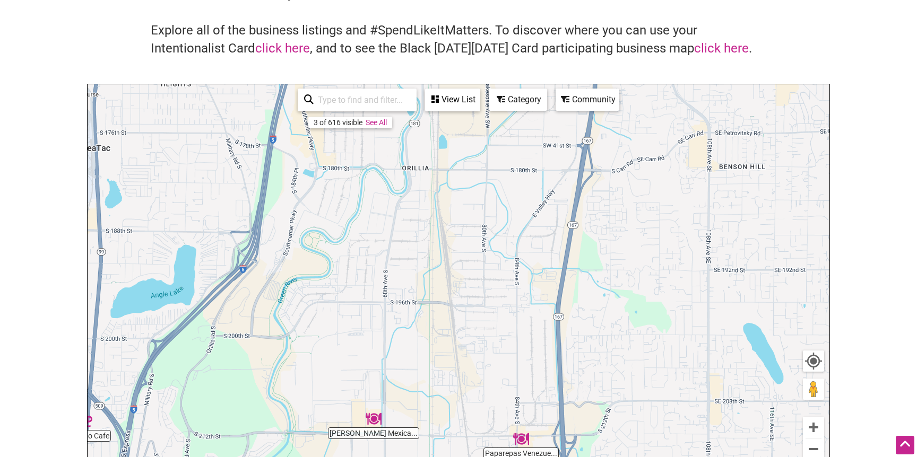
drag, startPoint x: 437, startPoint y: 228, endPoint x: 379, endPoint y: 349, distance: 134.1
click at [379, 349] on div "To navigate, press the arrow keys." at bounding box center [459, 290] width 742 height 413
click at [405, 230] on div "To navigate, press the arrow keys." at bounding box center [459, 290] width 742 height 413
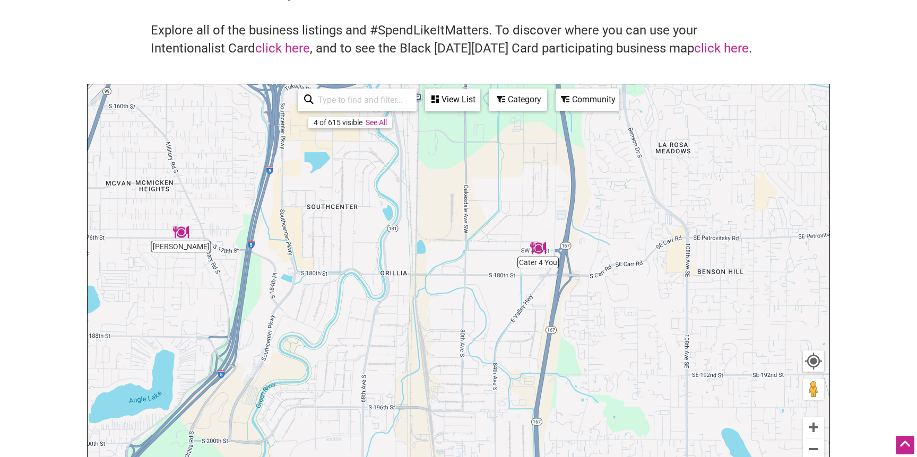
drag, startPoint x: 375, startPoint y: 297, endPoint x: 357, endPoint y: 409, distance: 113.9
click at [355, 408] on div "To navigate, press the arrow keys." at bounding box center [459, 290] width 742 height 413
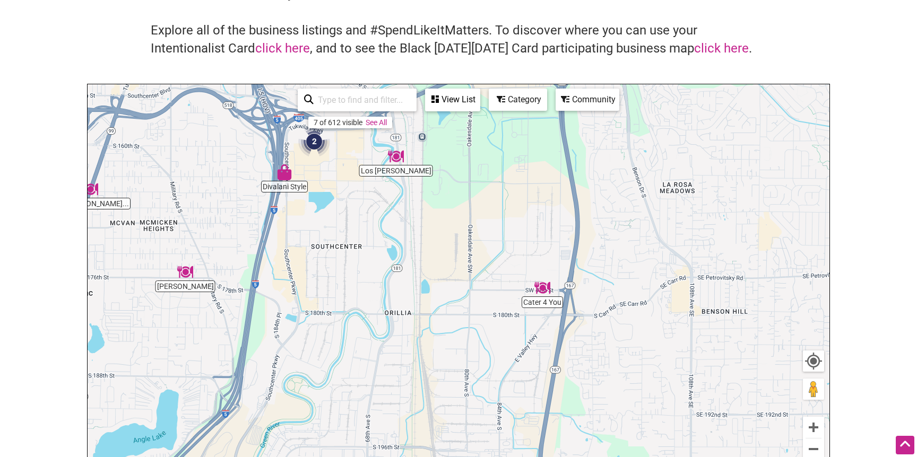
drag, startPoint x: 363, startPoint y: 242, endPoint x: 363, endPoint y: 356, distance: 113.5
click at [363, 355] on div "To navigate, press the arrow keys." at bounding box center [459, 290] width 742 height 413
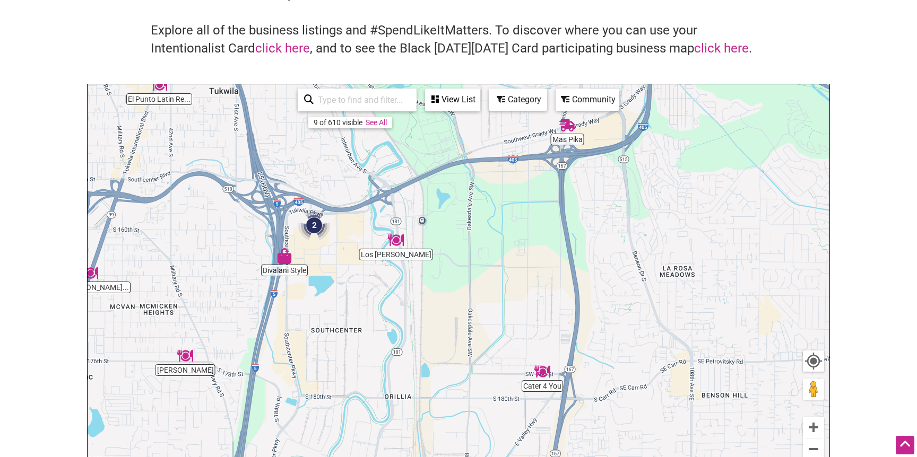
click at [314, 226] on img "2" at bounding box center [314, 226] width 32 height 32
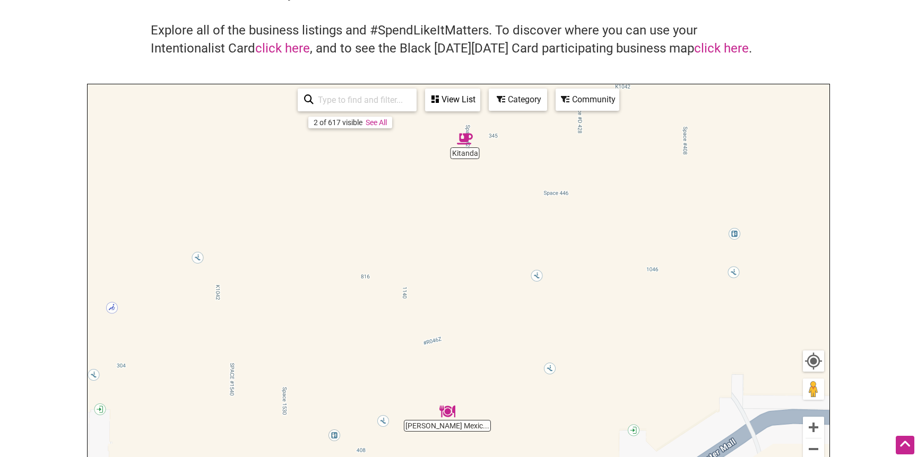
drag, startPoint x: 341, startPoint y: 296, endPoint x: 328, endPoint y: 265, distance: 34.0
click at [328, 266] on div "To navigate, press the arrow keys." at bounding box center [459, 290] width 742 height 413
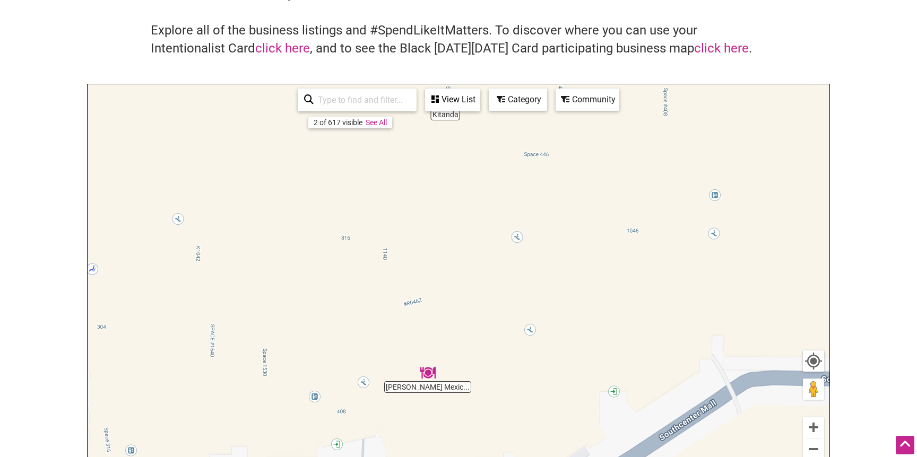
drag, startPoint x: 452, startPoint y: 158, endPoint x: 446, endPoint y: 196, distance: 39.2
click at [447, 196] on div "To navigate, press the arrow keys." at bounding box center [459, 290] width 742 height 413
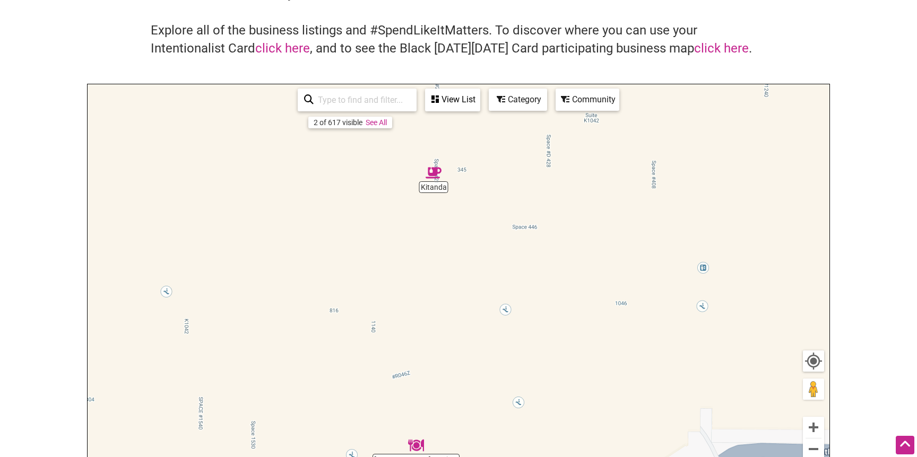
click at [438, 177] on img "Kitanda" at bounding box center [434, 173] width 16 height 16
click at [809, 446] on button "Zoom out" at bounding box center [813, 449] width 21 height 21
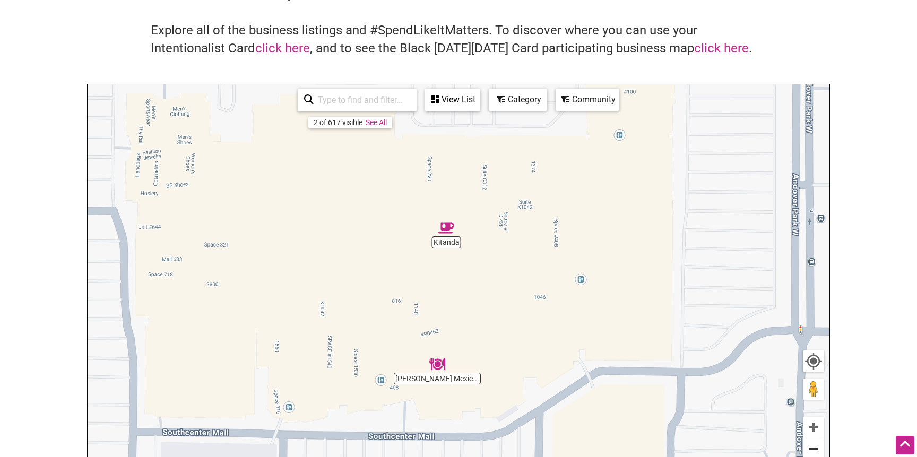
click at [809, 446] on button "Zoom out" at bounding box center [813, 449] width 21 height 21
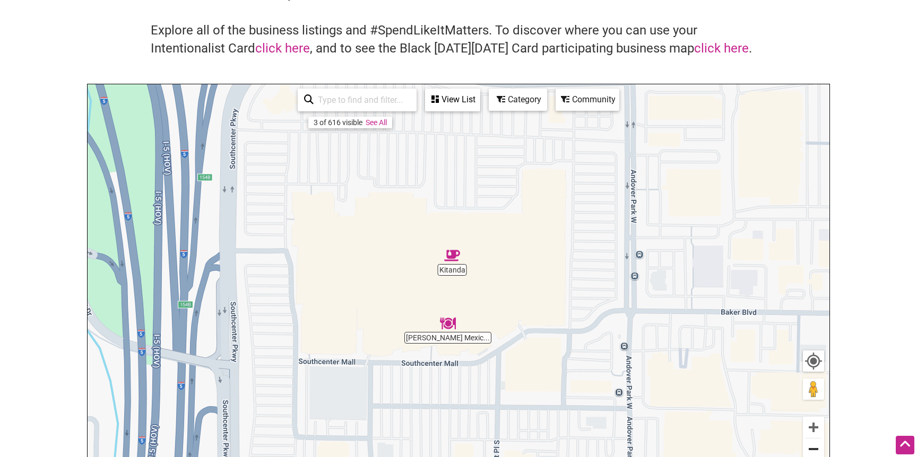
click at [817, 443] on button "Zoom out" at bounding box center [813, 449] width 21 height 21
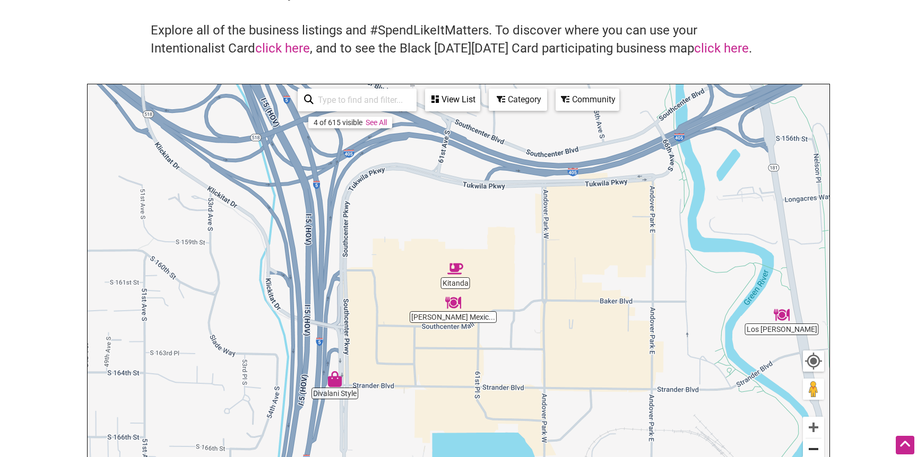
click at [817, 443] on button "Zoom out" at bounding box center [813, 449] width 21 height 21
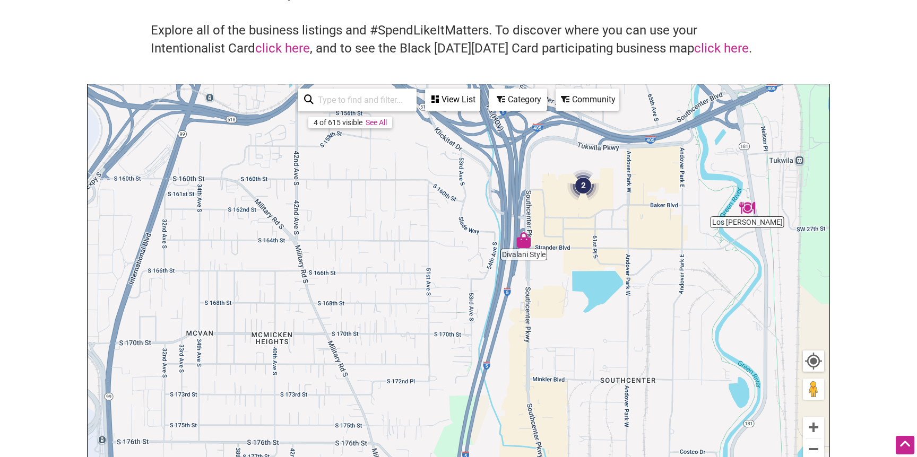
drag, startPoint x: 513, startPoint y: 263, endPoint x: 622, endPoint y: 181, distance: 136.5
click at [624, 179] on div "To navigate, press the arrow keys." at bounding box center [459, 290] width 742 height 413
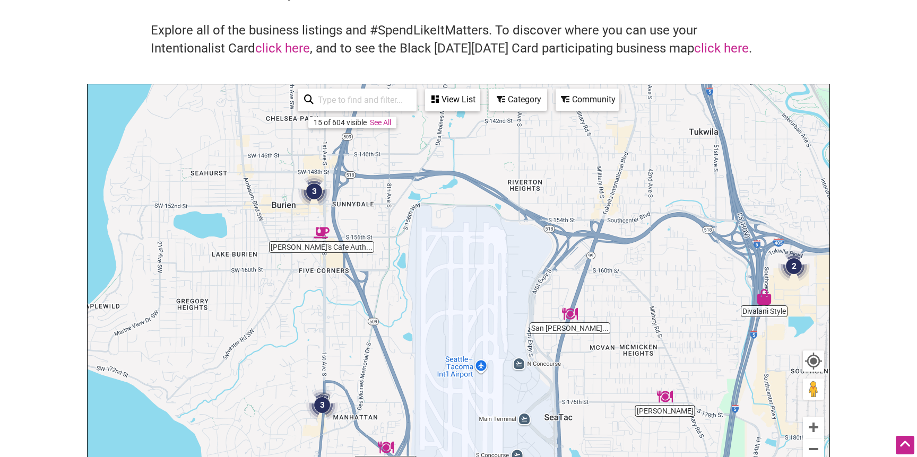
drag, startPoint x: 272, startPoint y: 310, endPoint x: 479, endPoint y: 393, distance: 222.4
click at [479, 393] on div "To navigate, press the arrow keys." at bounding box center [459, 290] width 742 height 413
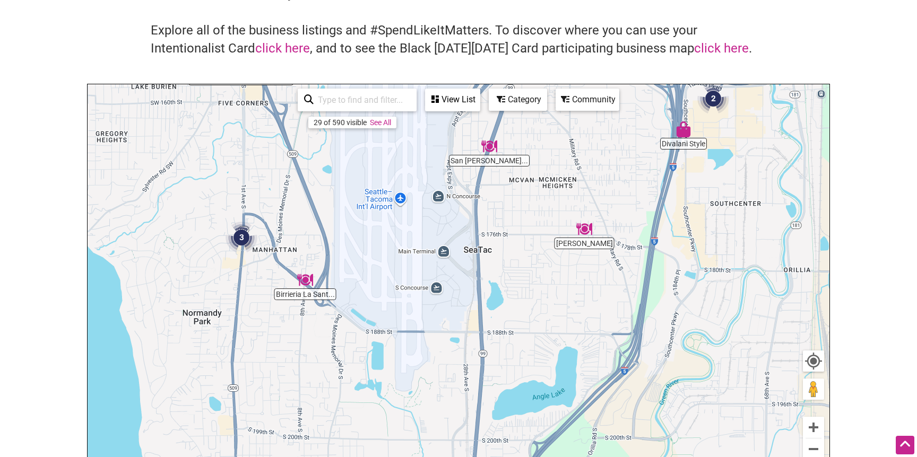
drag, startPoint x: 526, startPoint y: 277, endPoint x: 444, endPoint y: 109, distance: 186.5
click at [444, 109] on div "San Fernando Roas... Divalani Style Taquizas Trejo Kikey's Cafe Auth... Birrier…" at bounding box center [459, 290] width 742 height 413
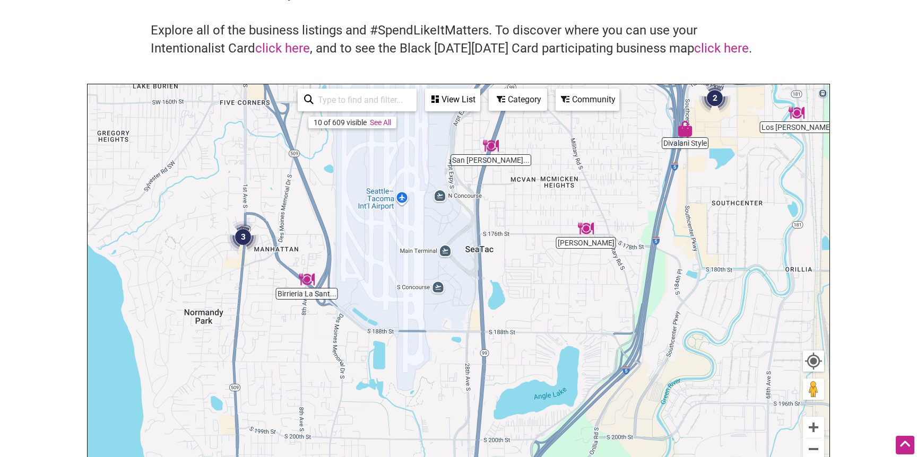
click at [596, 111] on div "To navigate, press the arrow keys." at bounding box center [459, 290] width 742 height 413
click at [479, 106] on div "Community" at bounding box center [452, 100] width 53 height 20
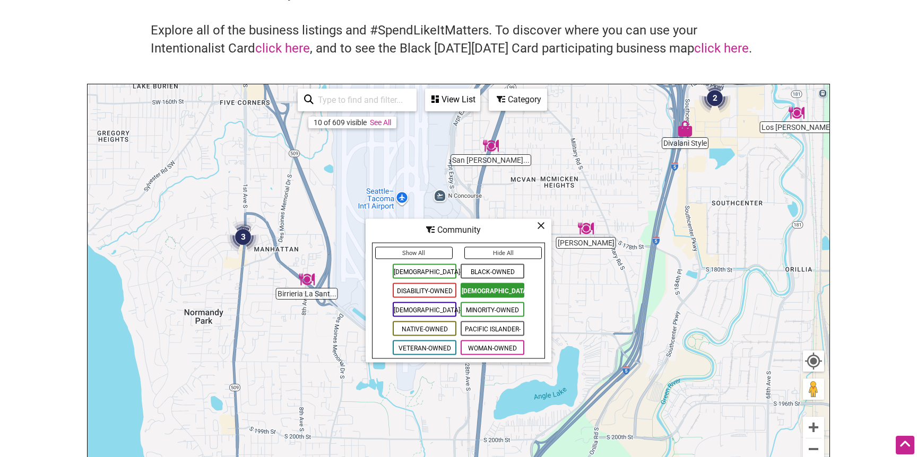
click at [483, 328] on span "Pacific Islander-Owned" at bounding box center [493, 329] width 64 height 15
click at [441, 271] on span "[DEMOGRAPHIC_DATA]-Owned" at bounding box center [425, 271] width 64 height 15
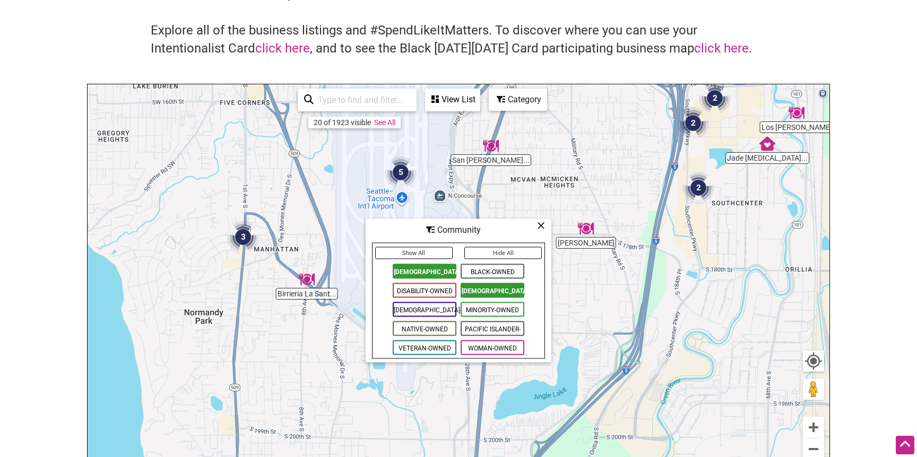
click at [484, 291] on span "[DEMOGRAPHIC_DATA]-Owned" at bounding box center [493, 290] width 64 height 15
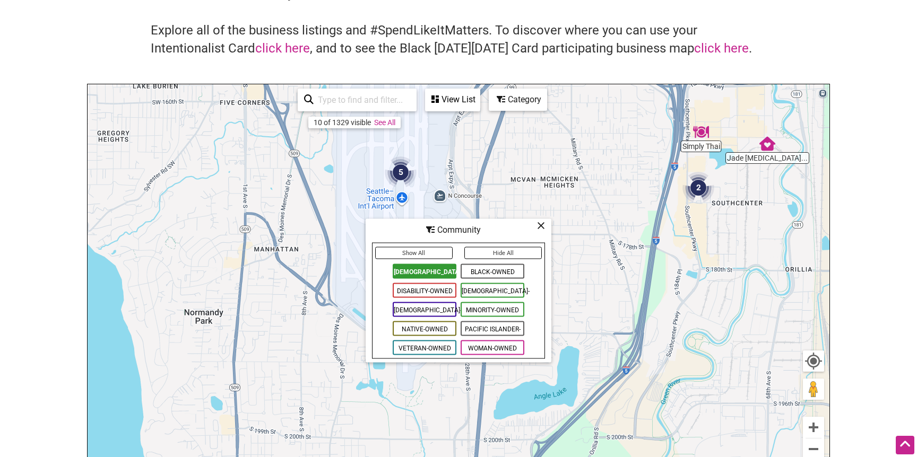
click at [578, 173] on div "To navigate, press the arrow keys." at bounding box center [459, 290] width 742 height 413
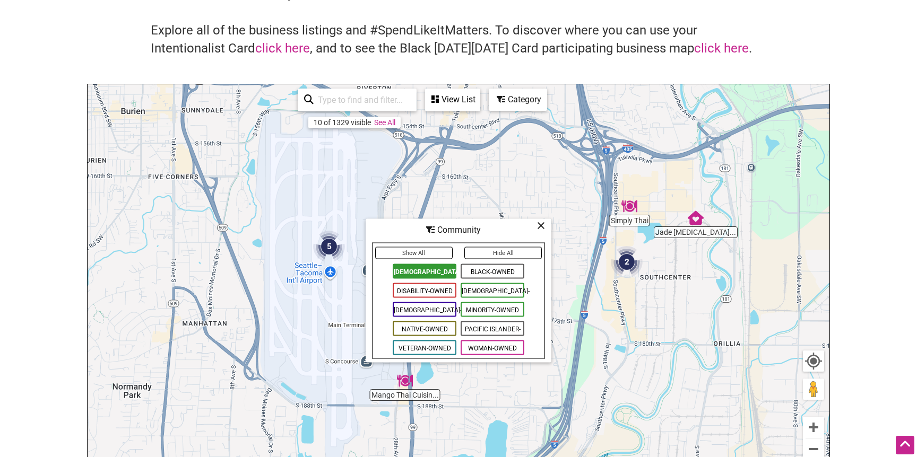
drag, startPoint x: 639, startPoint y: 165, endPoint x: 568, endPoint y: 240, distance: 104.0
click at [567, 241] on div "To navigate, press the arrow keys." at bounding box center [459, 290] width 742 height 413
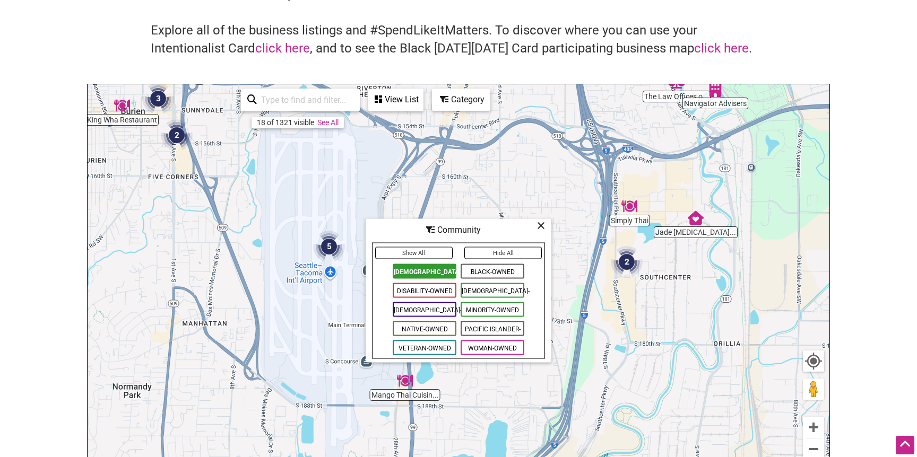
click at [542, 226] on icon at bounding box center [541, 226] width 8 height 1
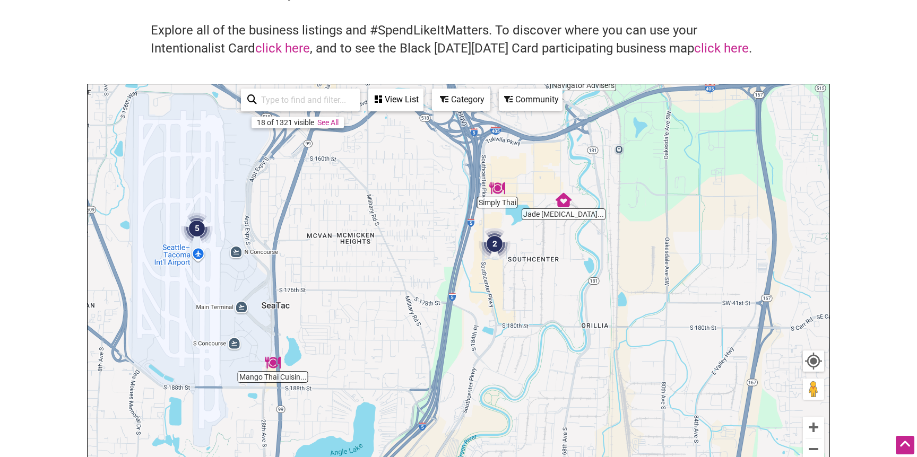
drag, startPoint x: 712, startPoint y: 282, endPoint x: 537, endPoint y: 268, distance: 175.1
click at [540, 267] on div "To navigate, press the arrow keys." at bounding box center [459, 290] width 742 height 413
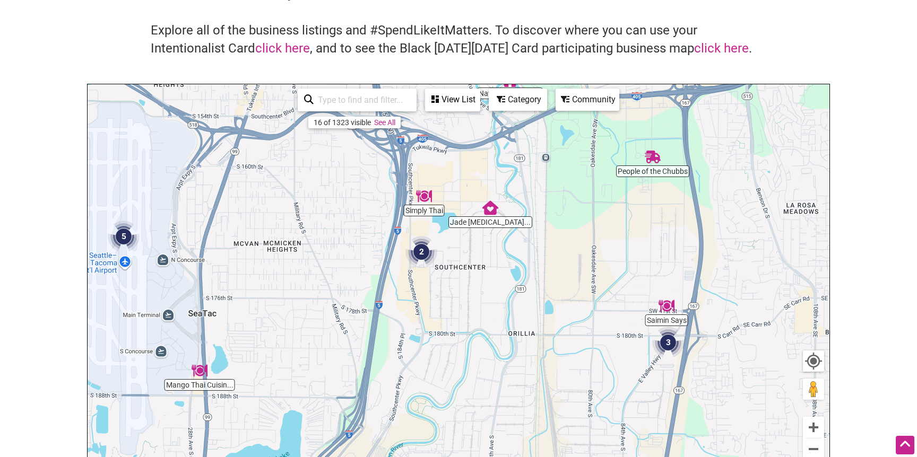
click at [423, 246] on img "2" at bounding box center [421, 252] width 32 height 32
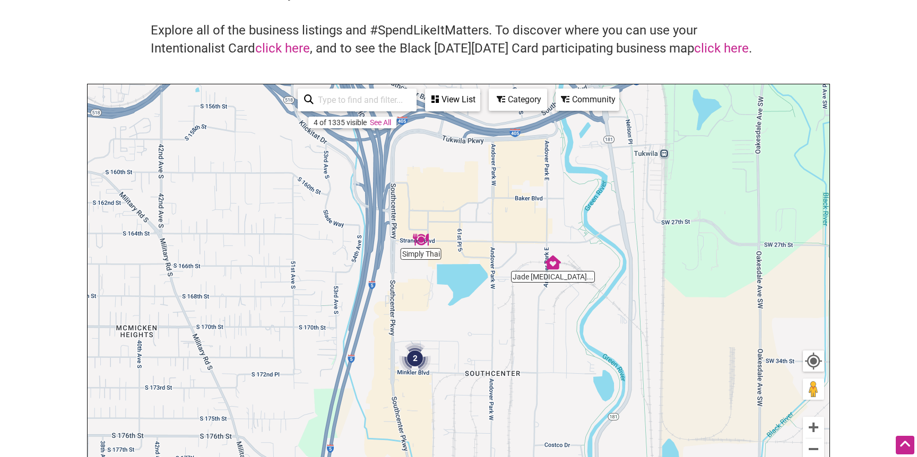
drag, startPoint x: 505, startPoint y: 232, endPoint x: 495, endPoint y: 326, distance: 94.5
click at [497, 326] on div "To navigate, press the arrow keys." at bounding box center [459, 290] width 742 height 413
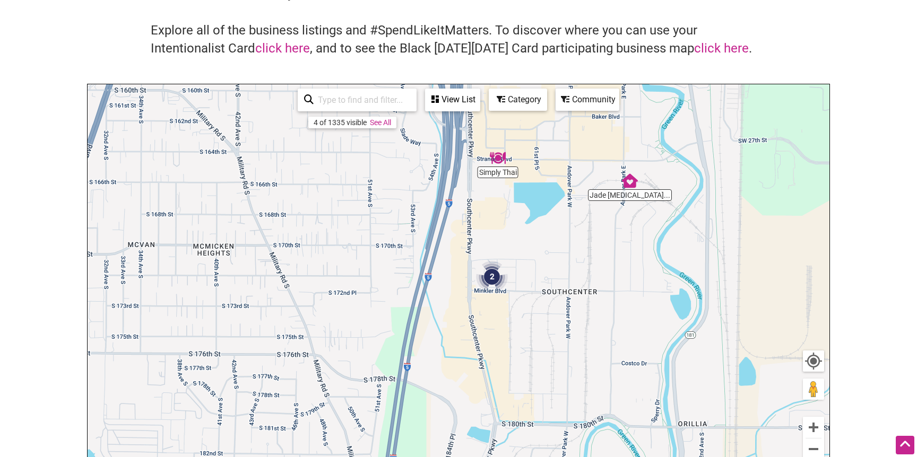
drag, startPoint x: 492, startPoint y: 269, endPoint x: 556, endPoint y: 153, distance: 132.5
click at [566, 154] on div "To navigate, press the arrow keys." at bounding box center [459, 290] width 742 height 413
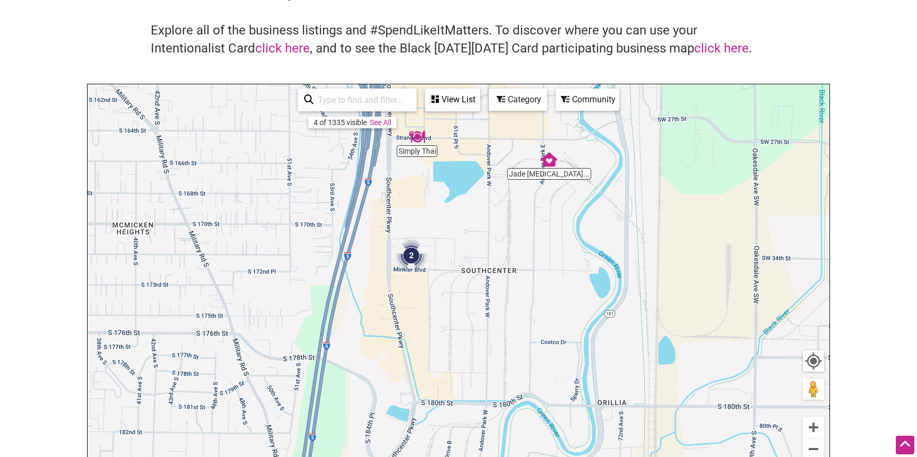
drag, startPoint x: 514, startPoint y: 310, endPoint x: 448, endPoint y: 349, distance: 76.2
click at [452, 346] on div "To navigate, press the arrow keys." at bounding box center [459, 290] width 742 height 413
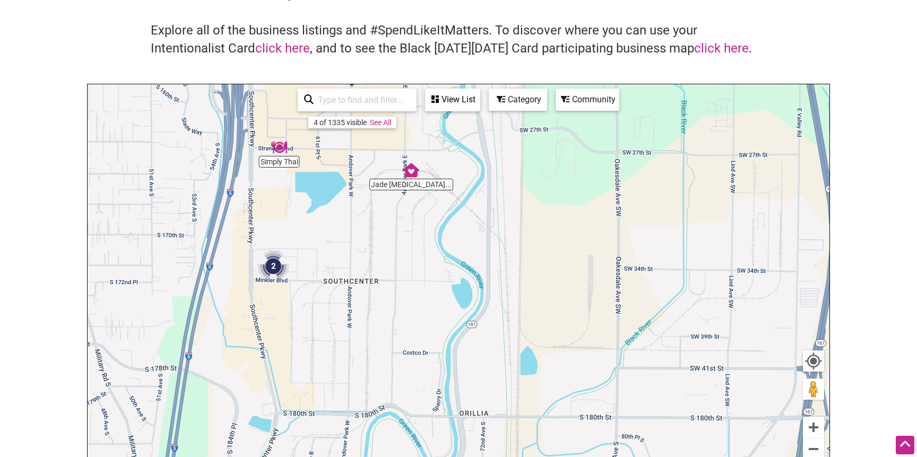
drag, startPoint x: 499, startPoint y: 329, endPoint x: 367, endPoint y: 218, distance: 172.4
click at [368, 218] on div "To navigate, press the arrow keys." at bounding box center [459, 290] width 742 height 413
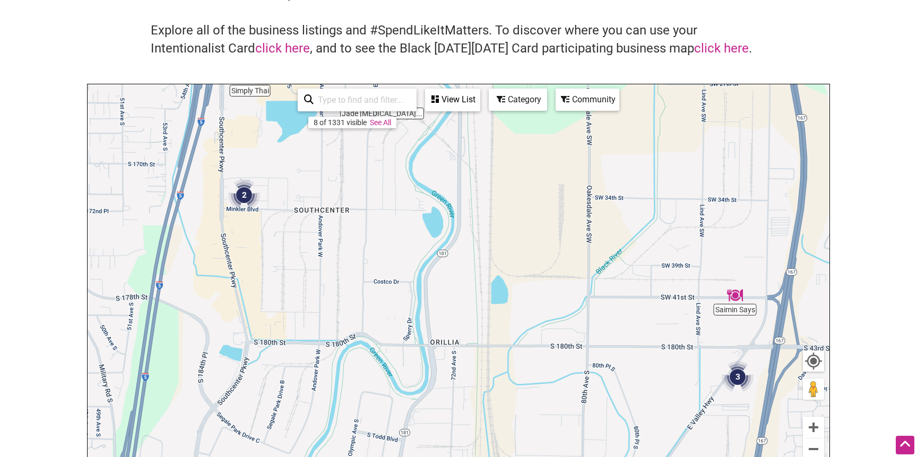
drag, startPoint x: 325, startPoint y: 274, endPoint x: 325, endPoint y: 203, distance: 71.6
click at [325, 203] on div "To navigate, press the arrow keys." at bounding box center [459, 290] width 742 height 413
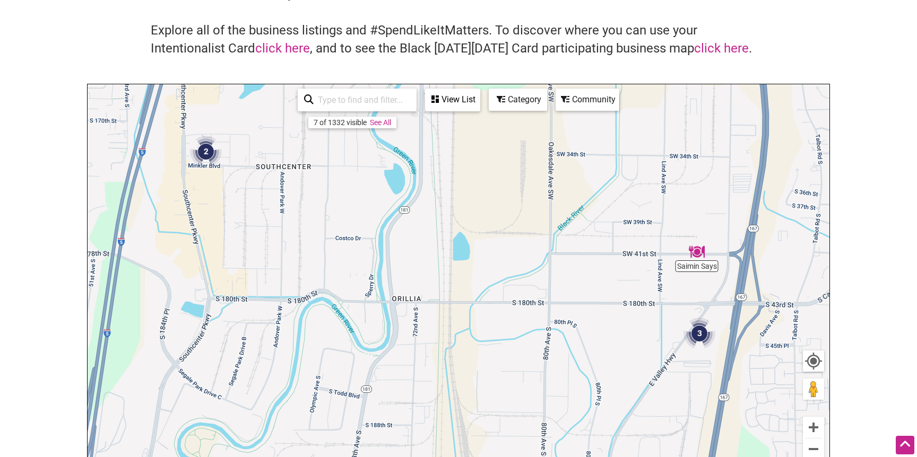
drag, startPoint x: 355, startPoint y: 271, endPoint x: 287, endPoint y: 255, distance: 70.8
click at [287, 251] on div "To navigate, press the arrow keys." at bounding box center [459, 290] width 742 height 413
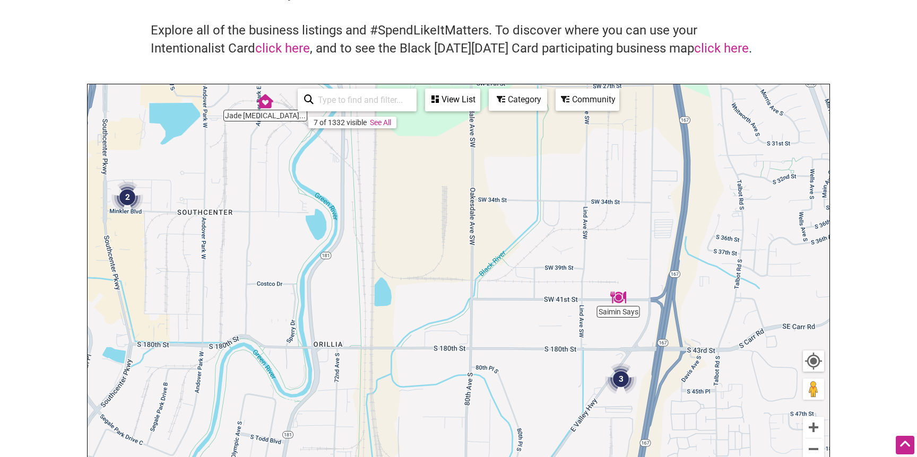
drag, startPoint x: 274, startPoint y: 255, endPoint x: 188, endPoint y: 287, distance: 91.2
click at [189, 286] on div "To navigate, press the arrow keys." at bounding box center [459, 290] width 742 height 413
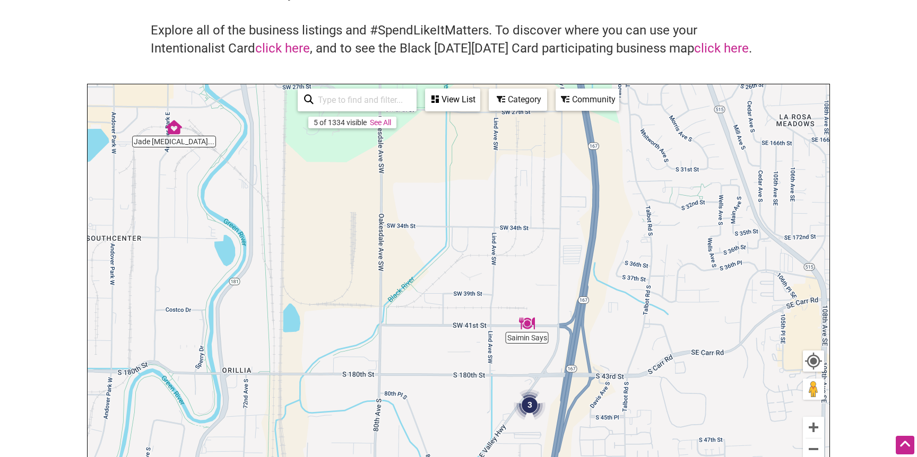
drag, startPoint x: 504, startPoint y: 355, endPoint x: 470, endPoint y: 357, distance: 34.5
click at [471, 356] on div "To navigate, press the arrow keys." at bounding box center [459, 290] width 742 height 413
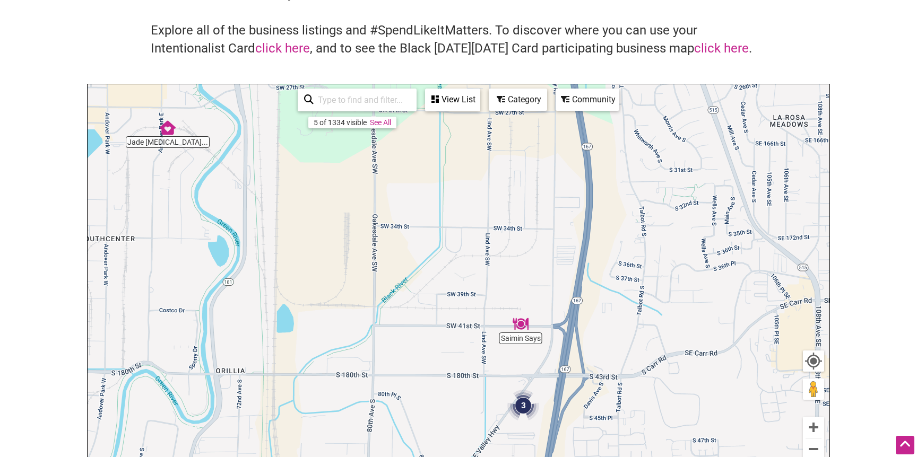
click at [513, 410] on img "3" at bounding box center [523, 406] width 32 height 32
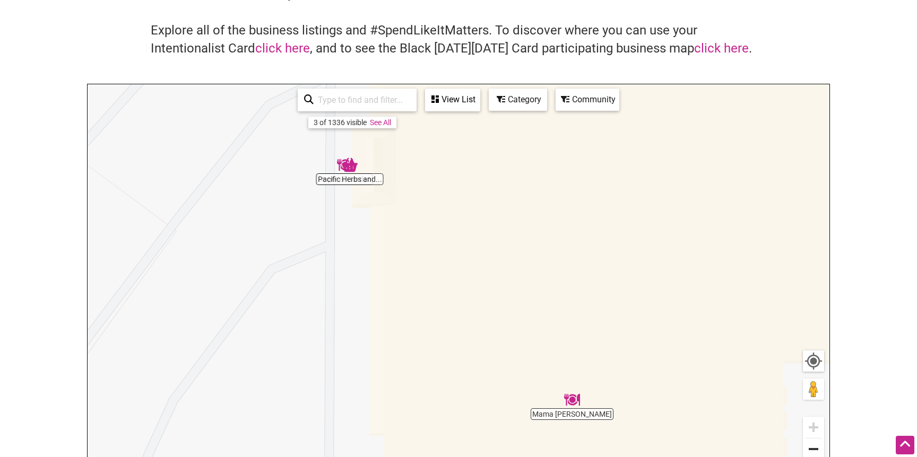
click at [808, 448] on button "Zoom out" at bounding box center [813, 449] width 21 height 21
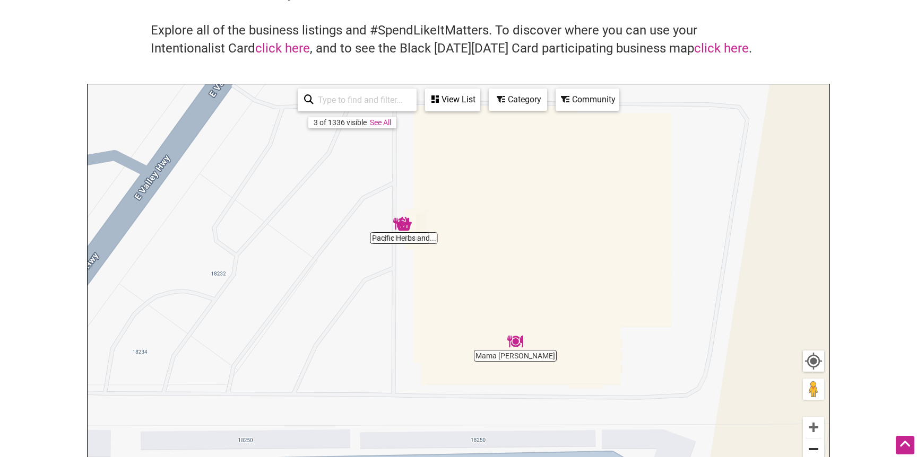
click at [808, 448] on button "Zoom out" at bounding box center [813, 449] width 21 height 21
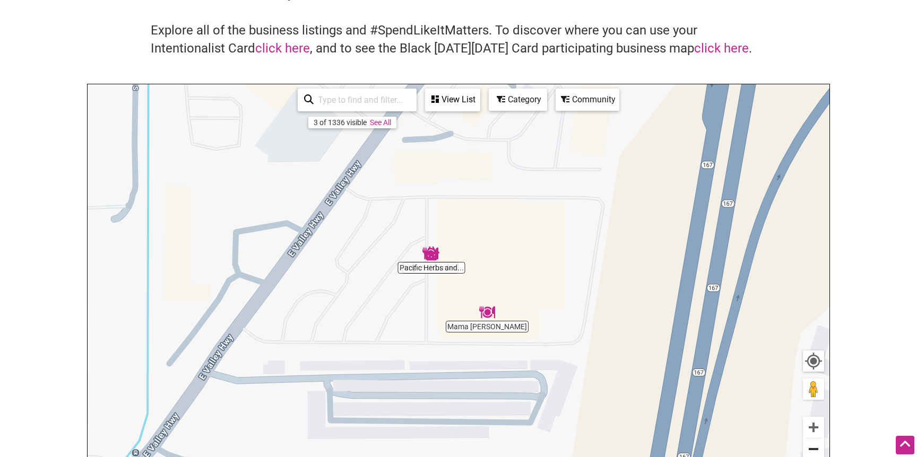
click at [808, 448] on button "Zoom out" at bounding box center [813, 449] width 21 height 21
